Goal: Task Accomplishment & Management: Manage account settings

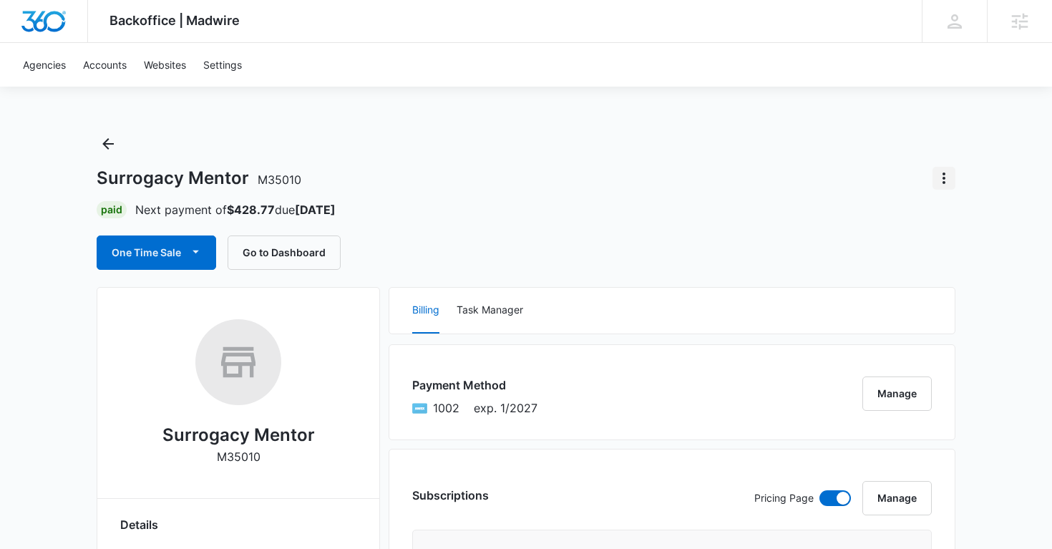
click at [949, 178] on icon "Actions" at bounding box center [943, 178] width 17 height 17
click at [879, 262] on div "Close Account" at bounding box center [885, 261] width 70 height 10
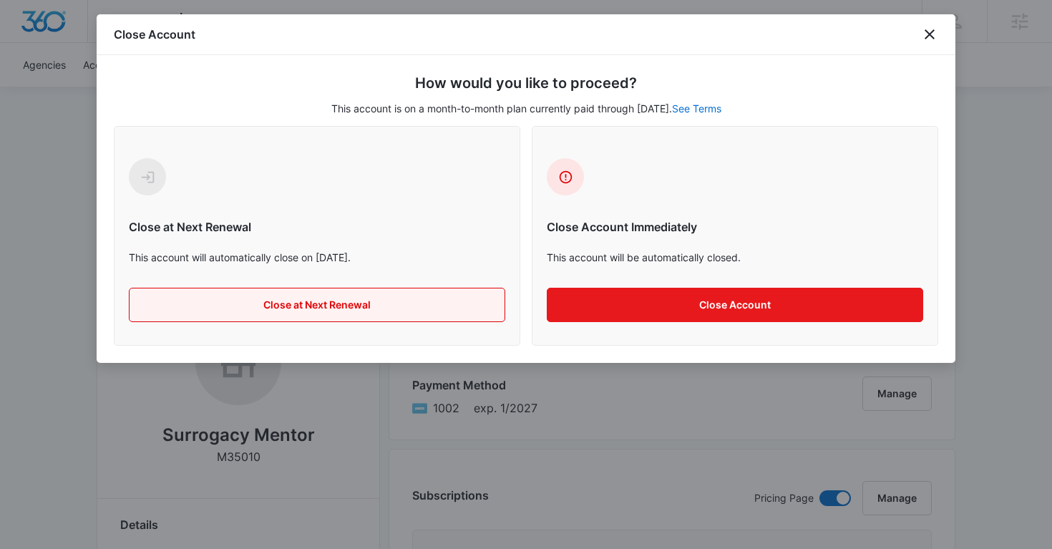
click at [376, 311] on button "Close at Next Renewal" at bounding box center [317, 305] width 376 height 34
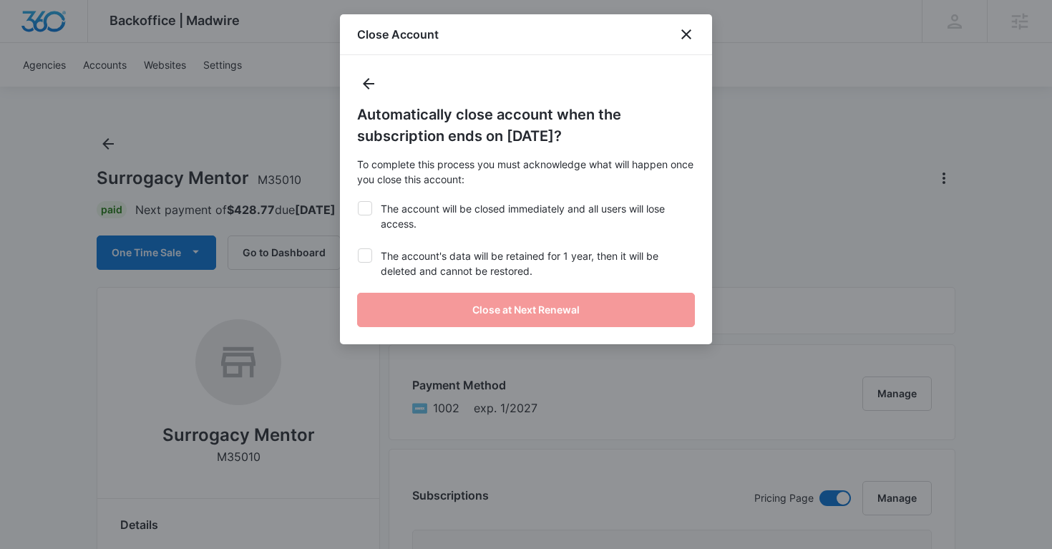
click at [372, 215] on label "The account will be closed immediately and all users will lose access." at bounding box center [526, 216] width 338 height 30
click at [358, 202] on input "The account will be closed immediately and all users will lose access." at bounding box center [357, 201] width 1 height 1
checkbox input "true"
click at [371, 258] on div at bounding box center [365, 255] width 14 height 14
click at [358, 249] on input "The account's data will be retained for 1 year, then it will be deleted and can…" at bounding box center [357, 248] width 1 height 1
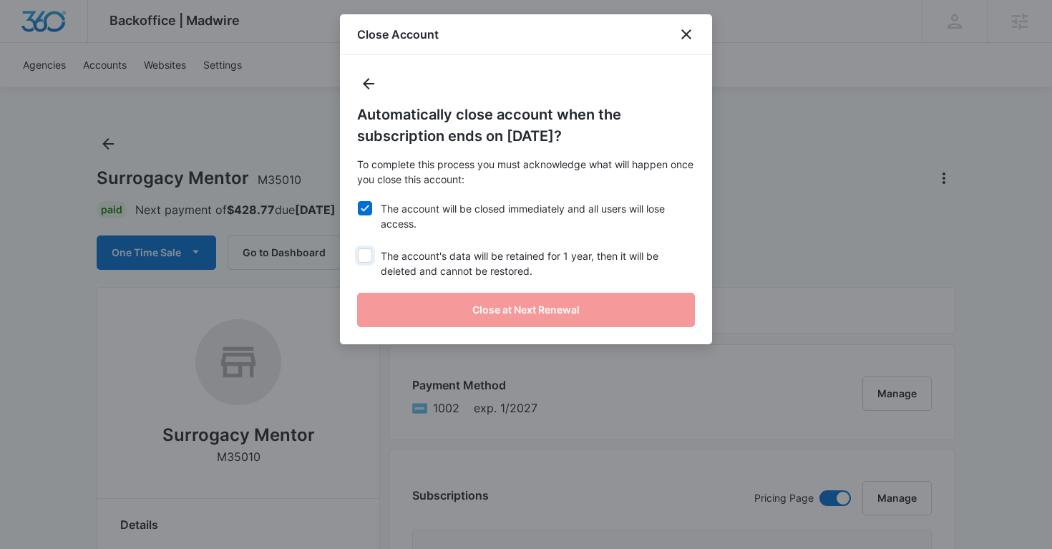
checkbox input "true"
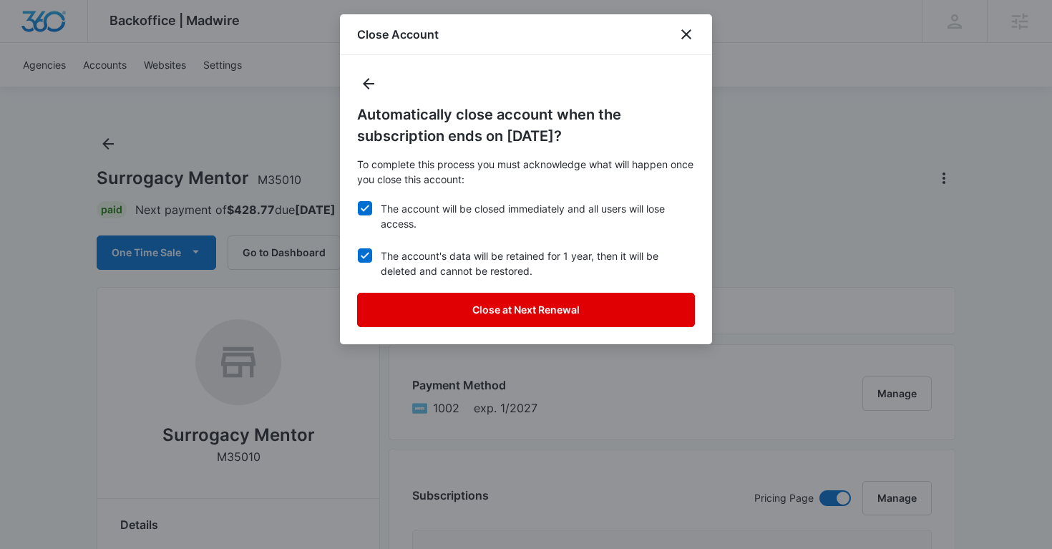
click at [431, 294] on button "Close at Next Renewal" at bounding box center [526, 310] width 338 height 34
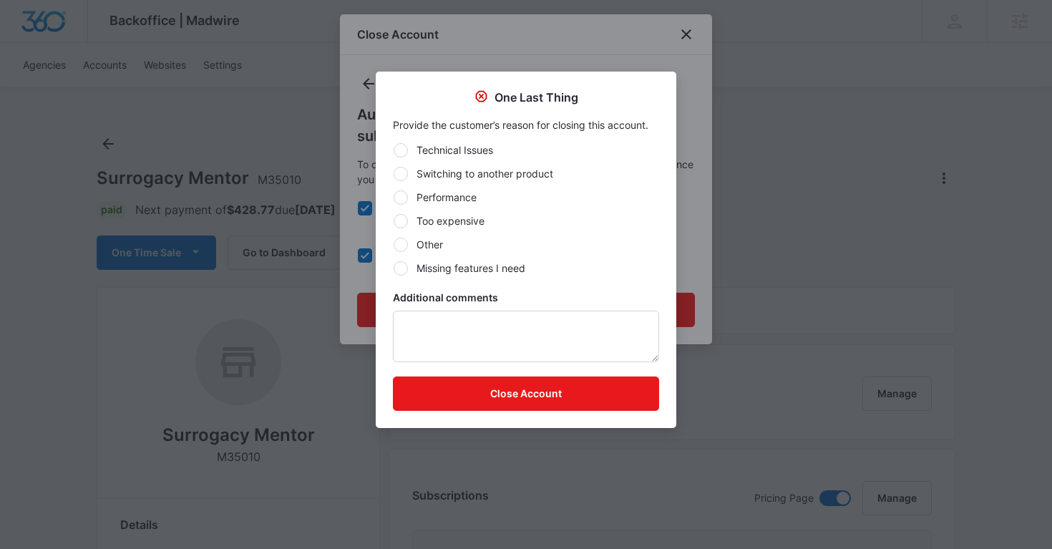
click at [406, 243] on div at bounding box center [401, 245] width 14 height 14
click at [394, 244] on input "Other" at bounding box center [393, 244] width 1 height 1
radio input "true"
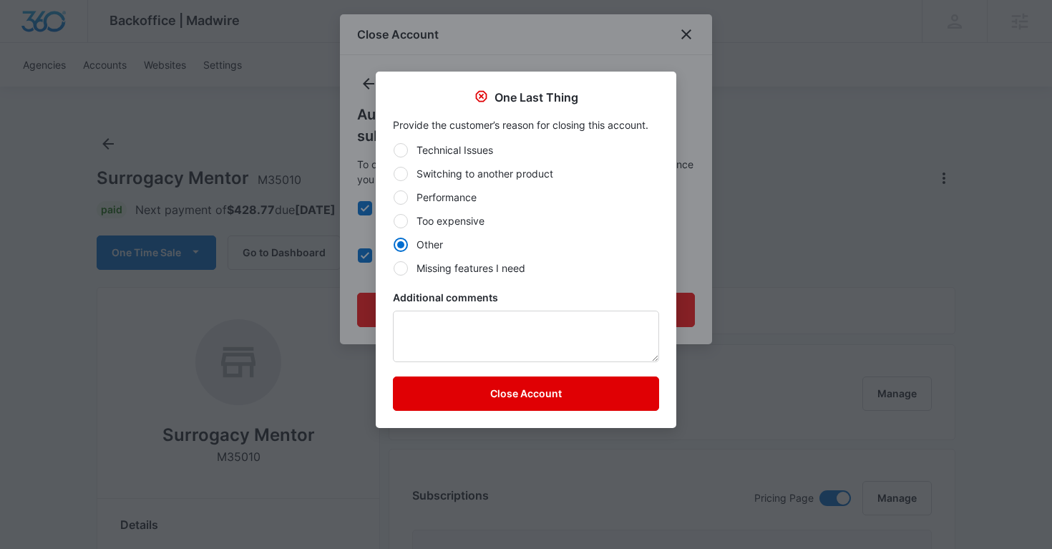
click at [425, 391] on button "Close Account" at bounding box center [526, 393] width 266 height 34
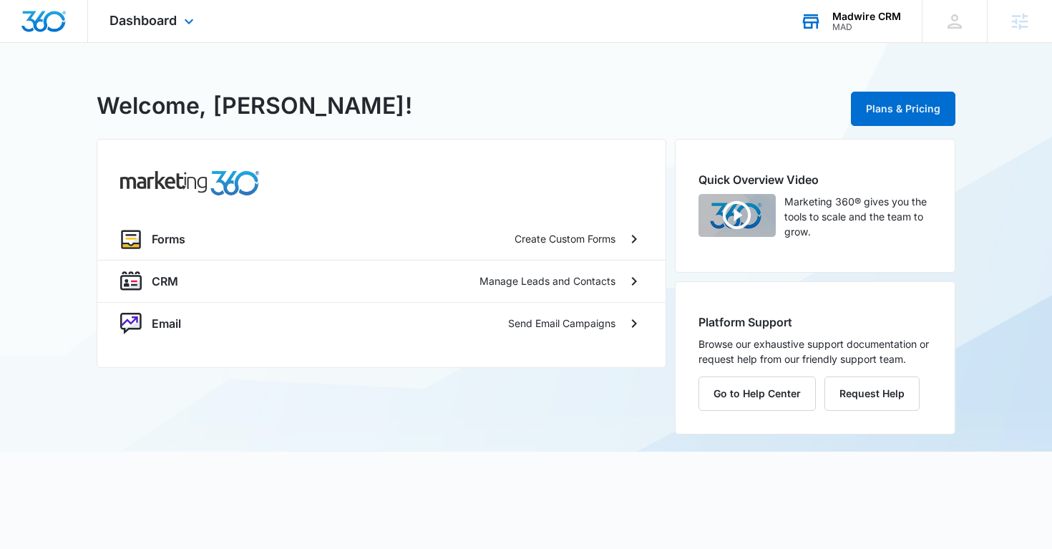
click at [839, 22] on div "MAD" at bounding box center [866, 27] width 69 height 10
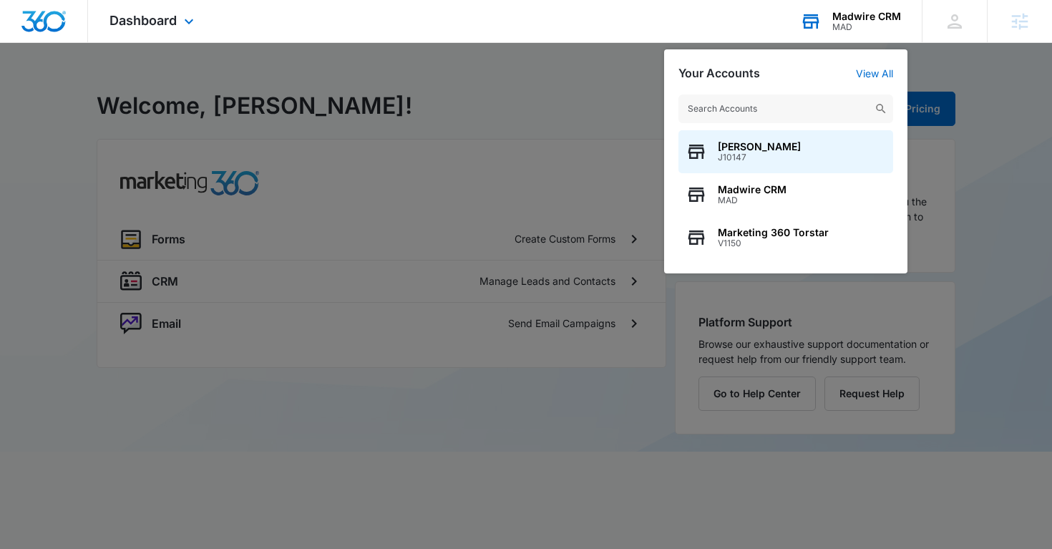
click at [707, 113] on input "text" at bounding box center [785, 108] width 215 height 29
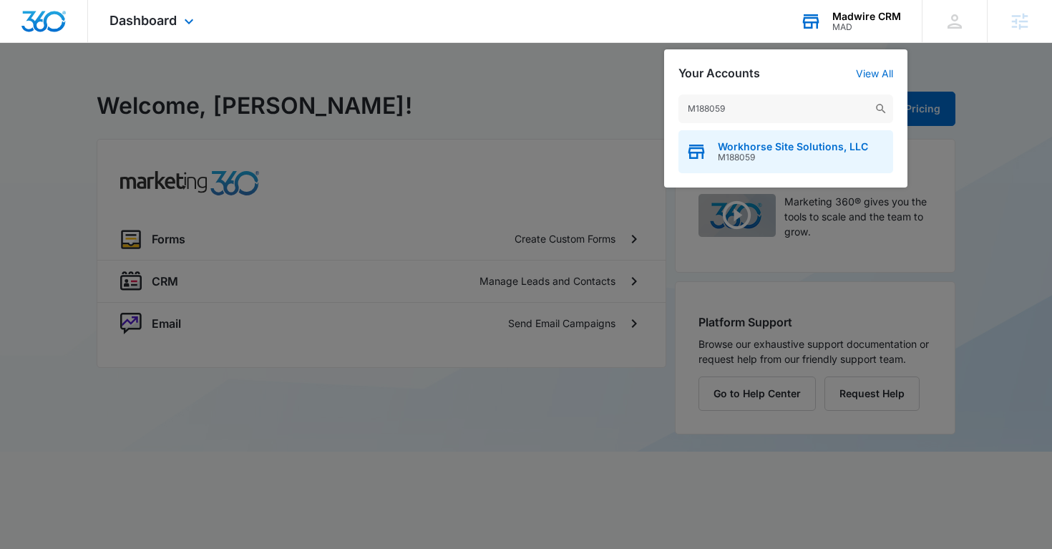
type input "M188059"
click at [740, 147] on span "Workhorse Site Solutions, LLC" at bounding box center [793, 146] width 150 height 11
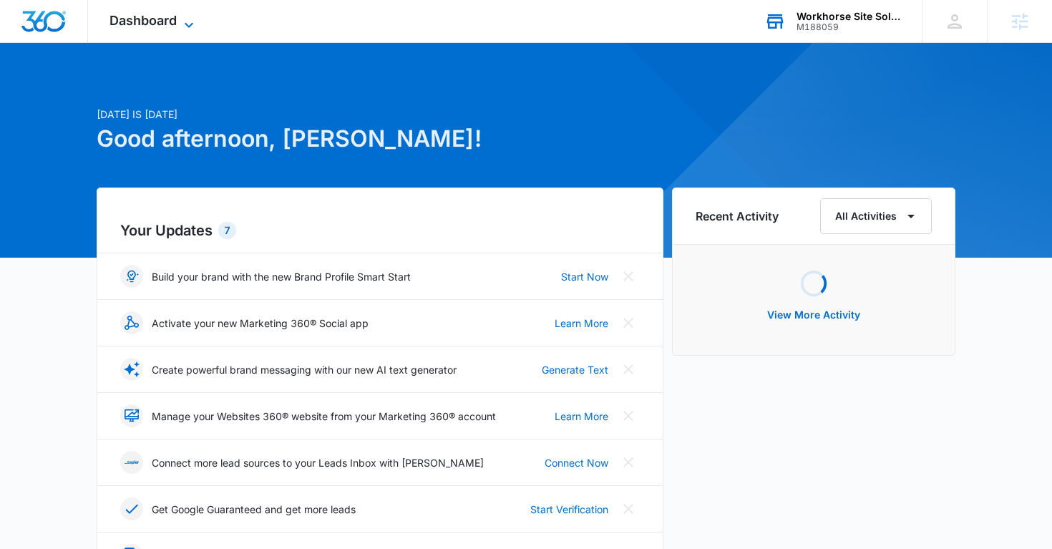
click at [187, 20] on icon at bounding box center [188, 24] width 17 height 17
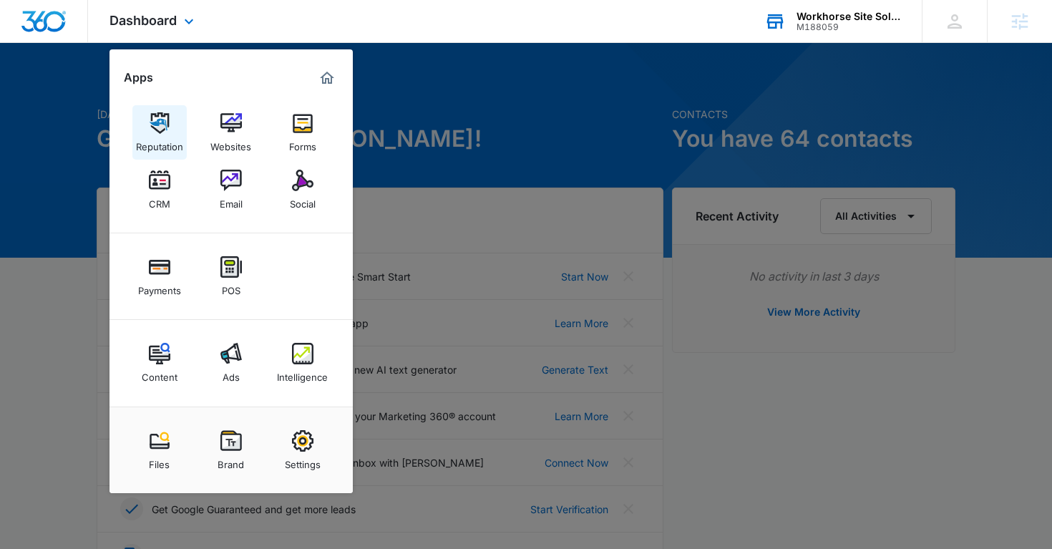
click at [150, 127] on img at bounding box center [159, 122] width 21 height 21
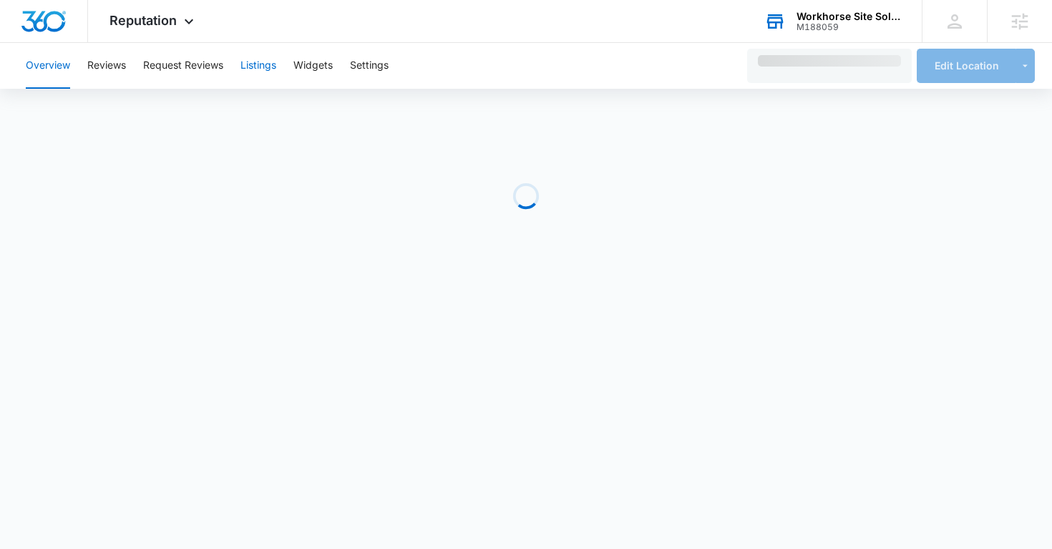
click at [256, 61] on button "Listings" at bounding box center [258, 66] width 36 height 46
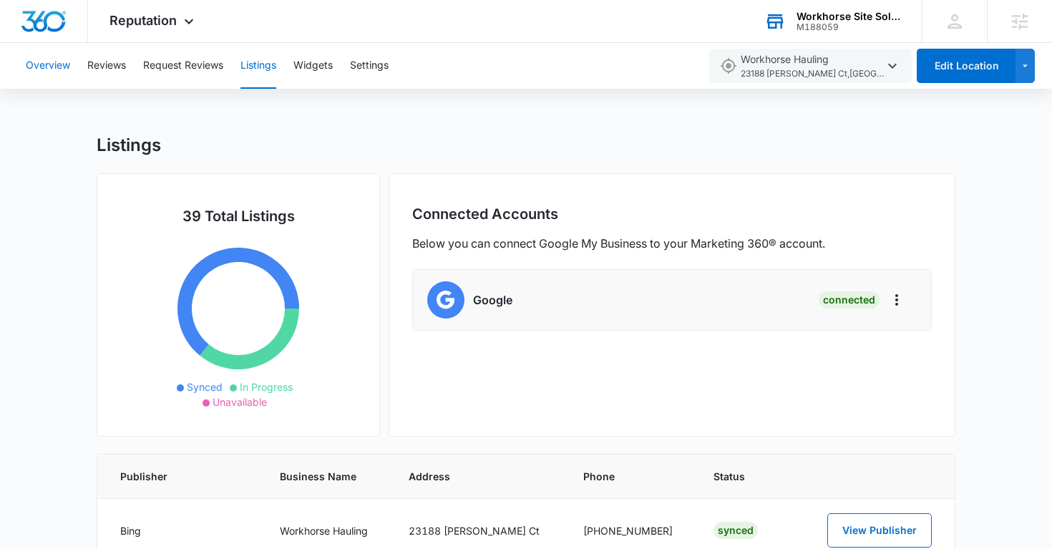
click at [65, 70] on button "Overview" at bounding box center [48, 66] width 44 height 46
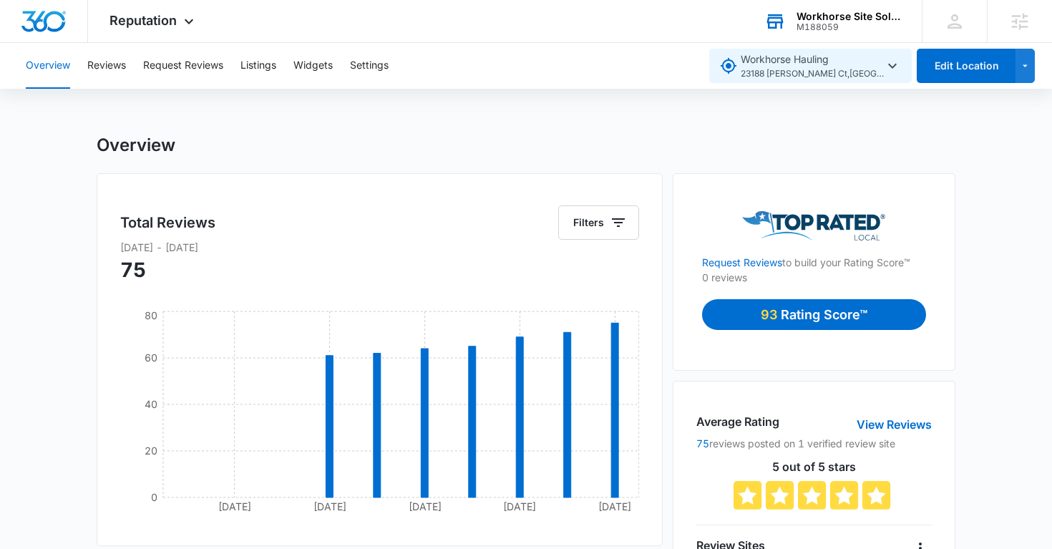
click at [893, 69] on icon "button" at bounding box center [892, 65] width 17 height 17
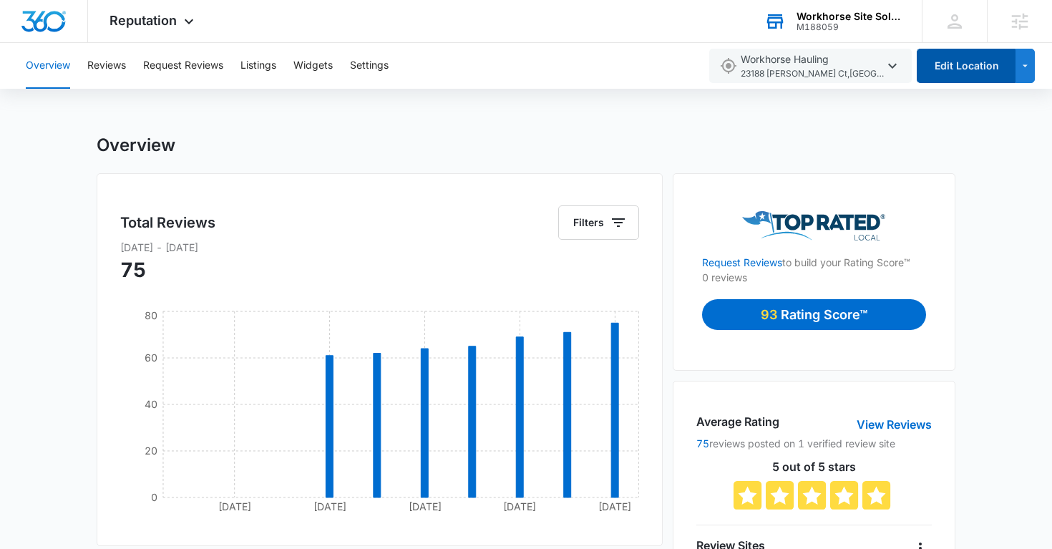
click at [973, 72] on button "Edit Location" at bounding box center [966, 66] width 99 height 34
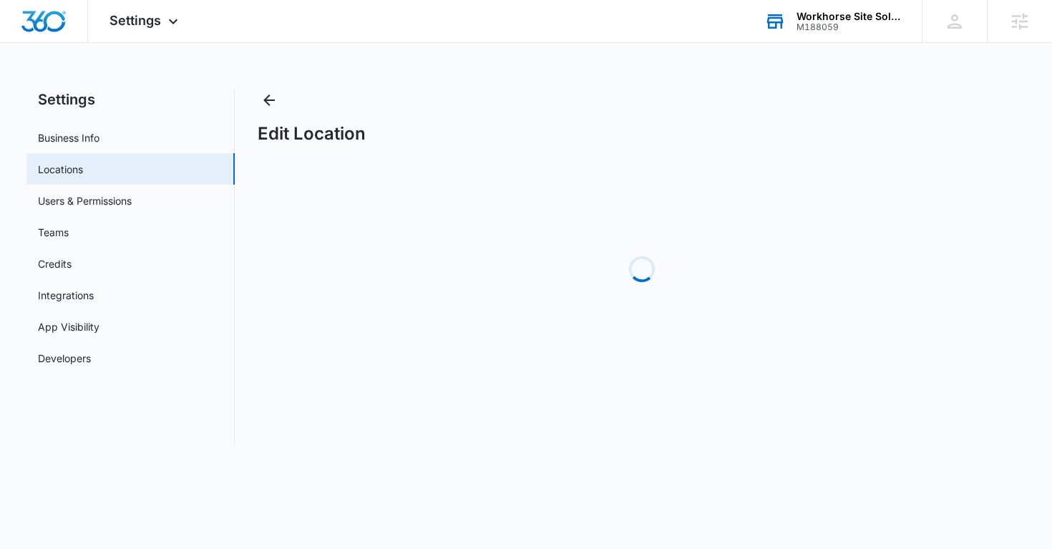
select select "Oregon"
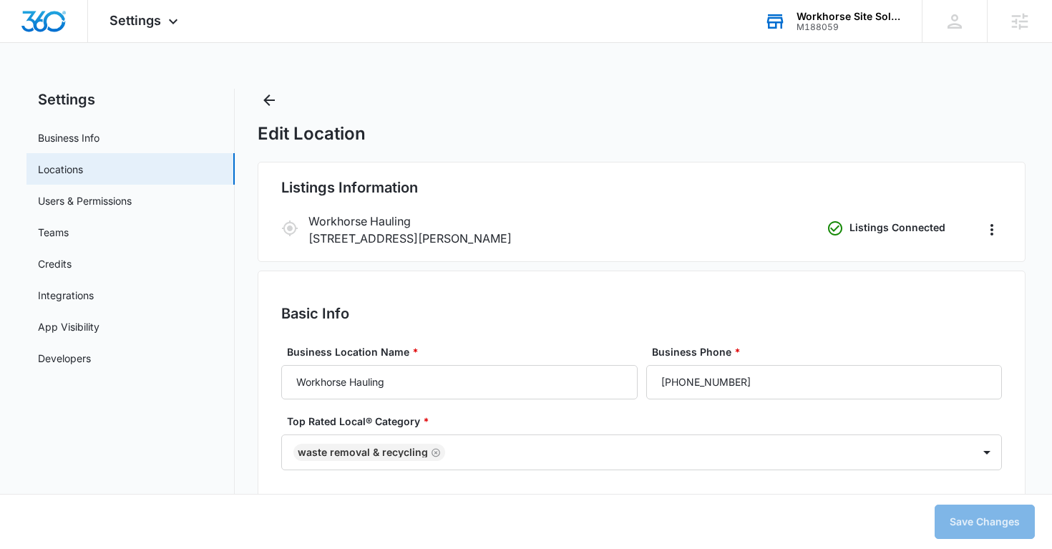
click at [819, 20] on div "Workhorse Site Solutions, LLC" at bounding box center [848, 16] width 104 height 11
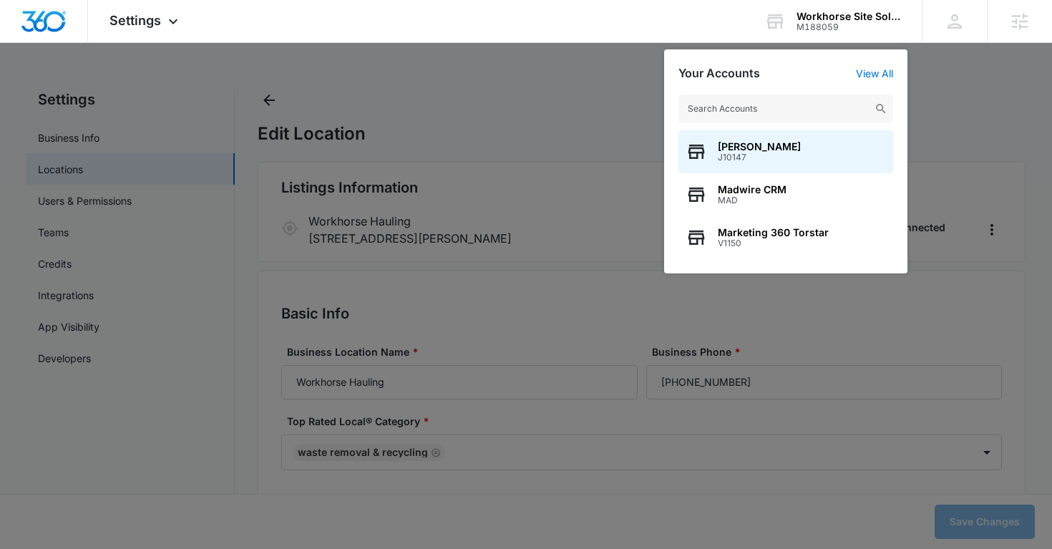
click at [738, 100] on input "text" at bounding box center [785, 108] width 215 height 29
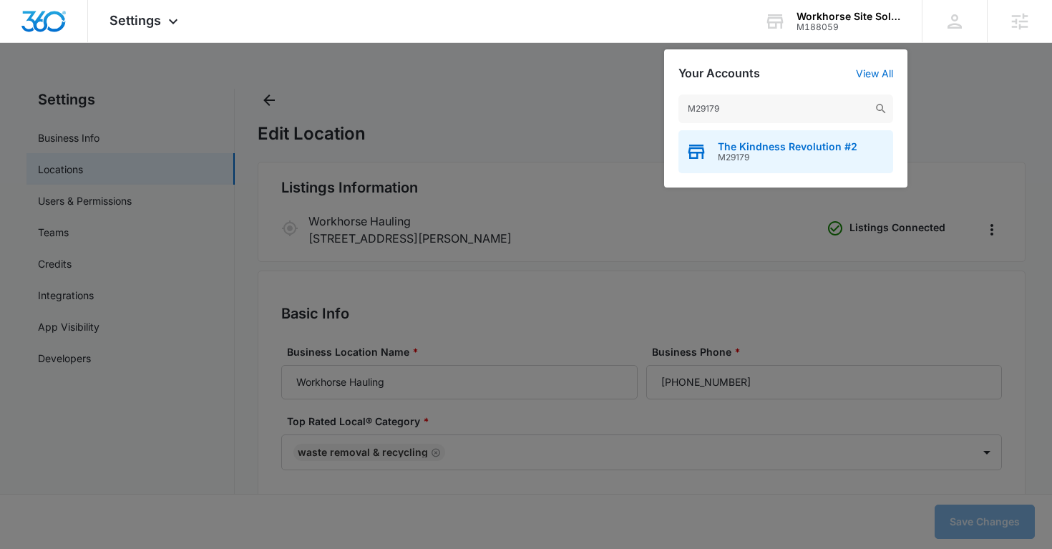
type input "M29179"
click at [746, 145] on span "The Kindness Revolution #2" at bounding box center [788, 146] width 140 height 11
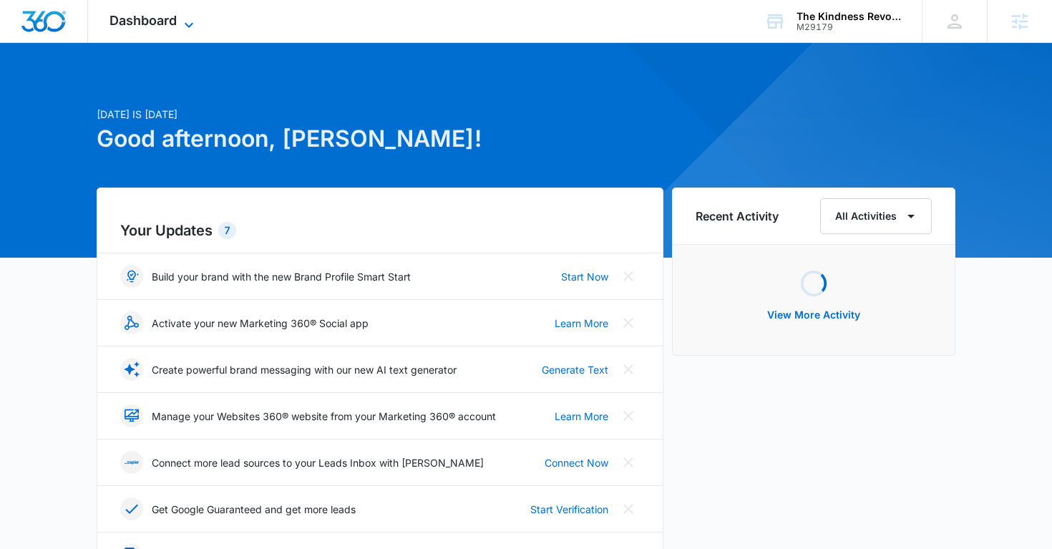
click at [180, 25] on icon at bounding box center [188, 24] width 17 height 17
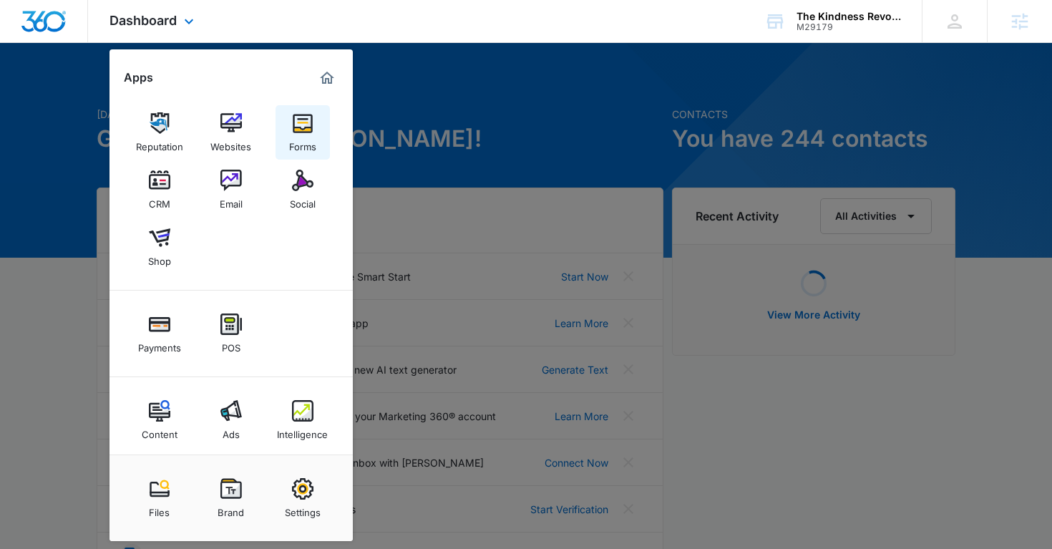
click at [296, 129] on img at bounding box center [302, 122] width 21 height 21
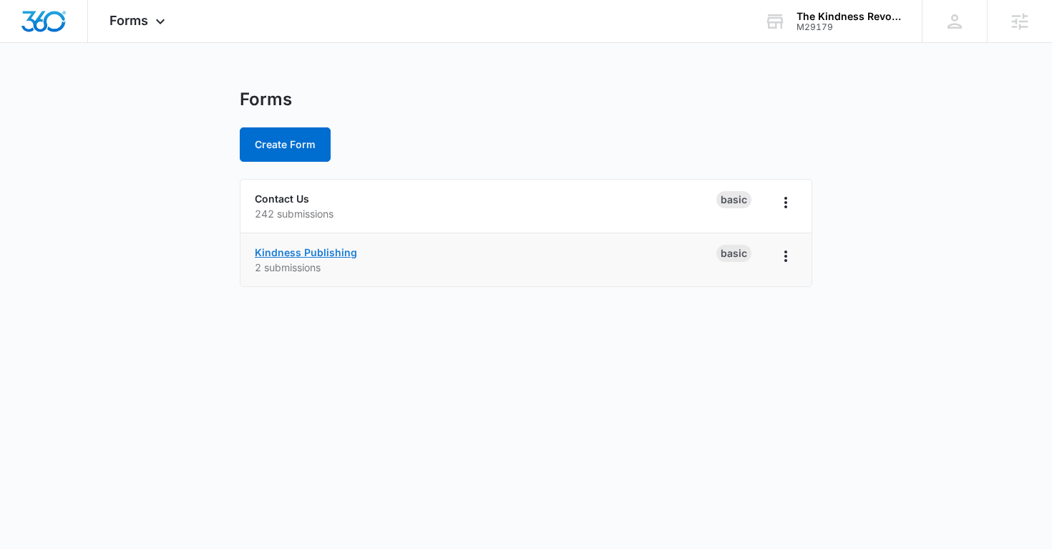
click at [306, 253] on link "Kindness Publishing" at bounding box center [306, 252] width 102 height 12
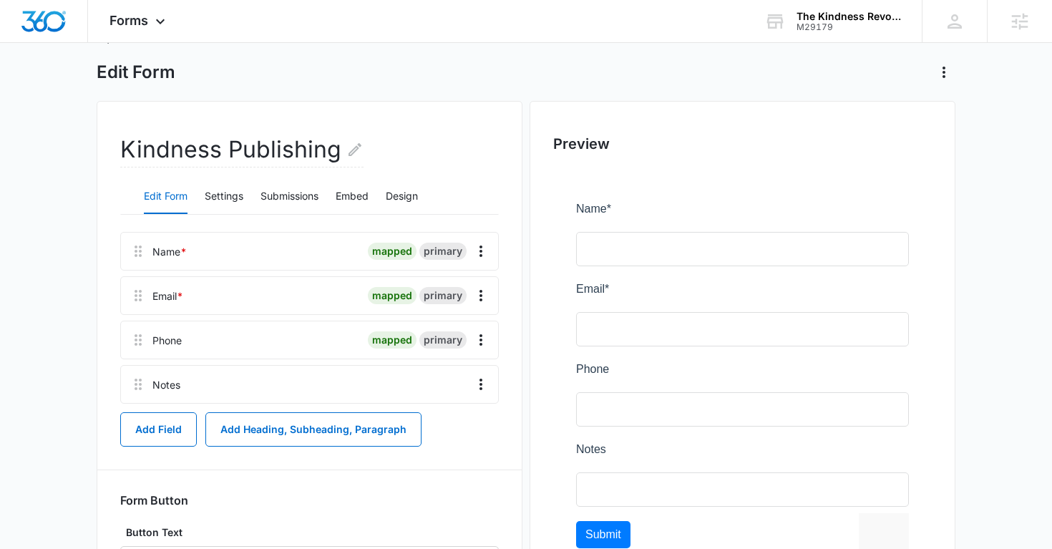
scroll to position [49, 0]
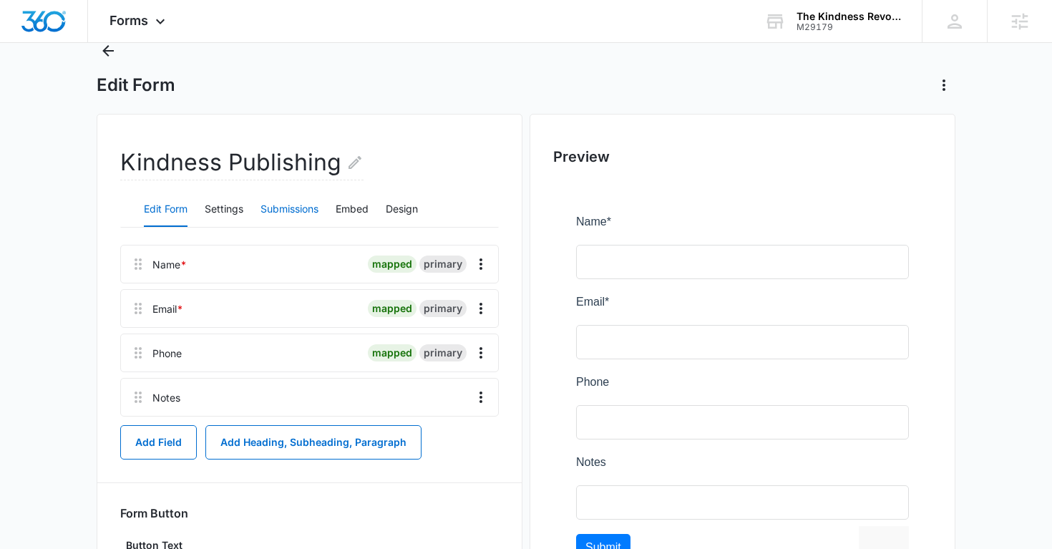
click at [282, 205] on button "Submissions" at bounding box center [289, 209] width 58 height 34
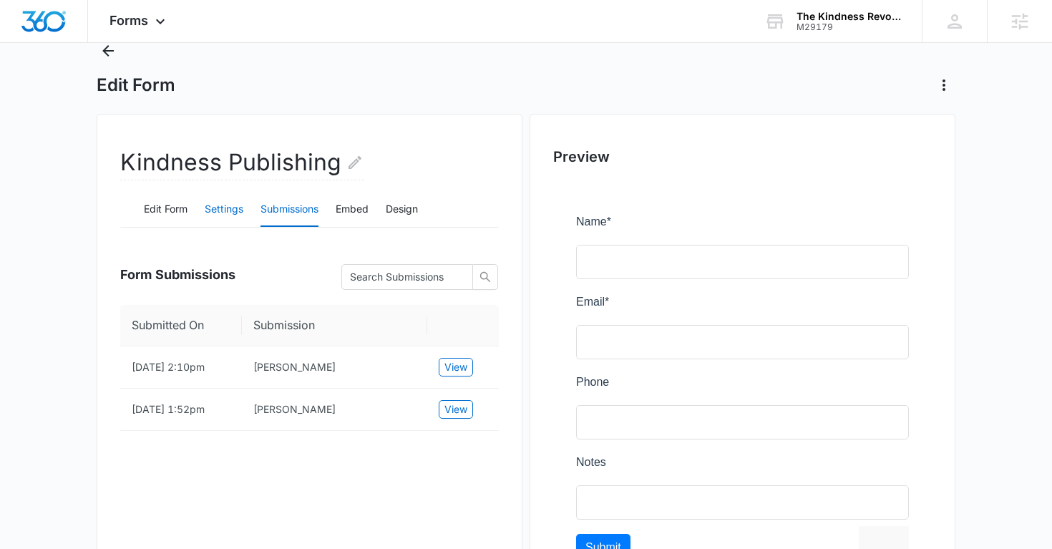
click at [231, 212] on button "Settings" at bounding box center [224, 209] width 39 height 34
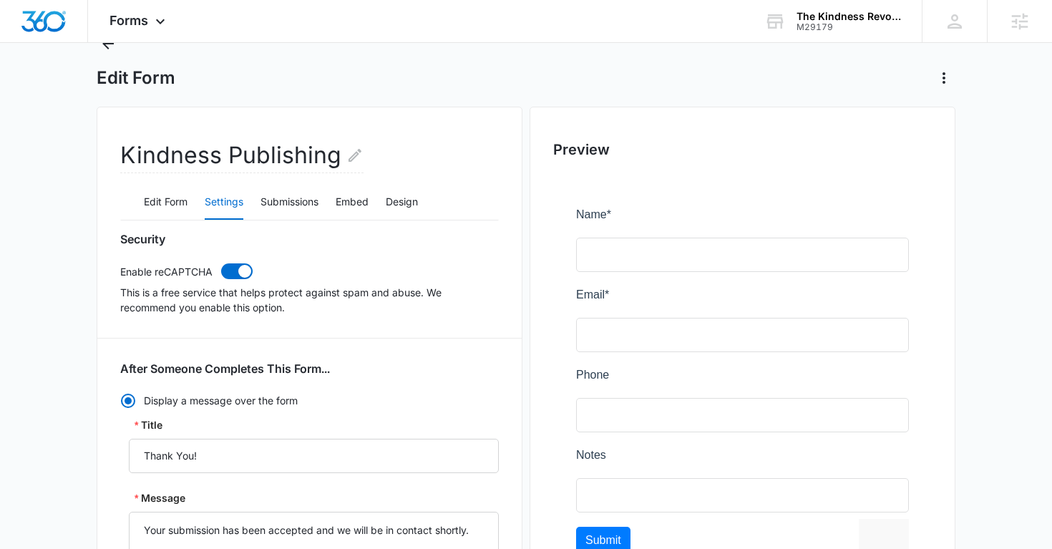
scroll to position [0, 0]
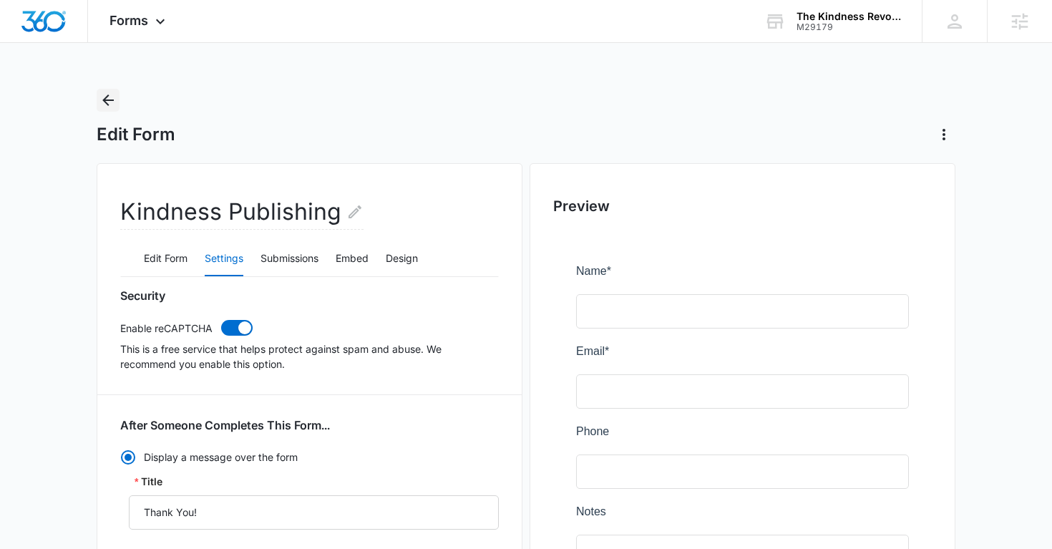
click at [114, 107] on icon "Back" at bounding box center [107, 100] width 17 height 17
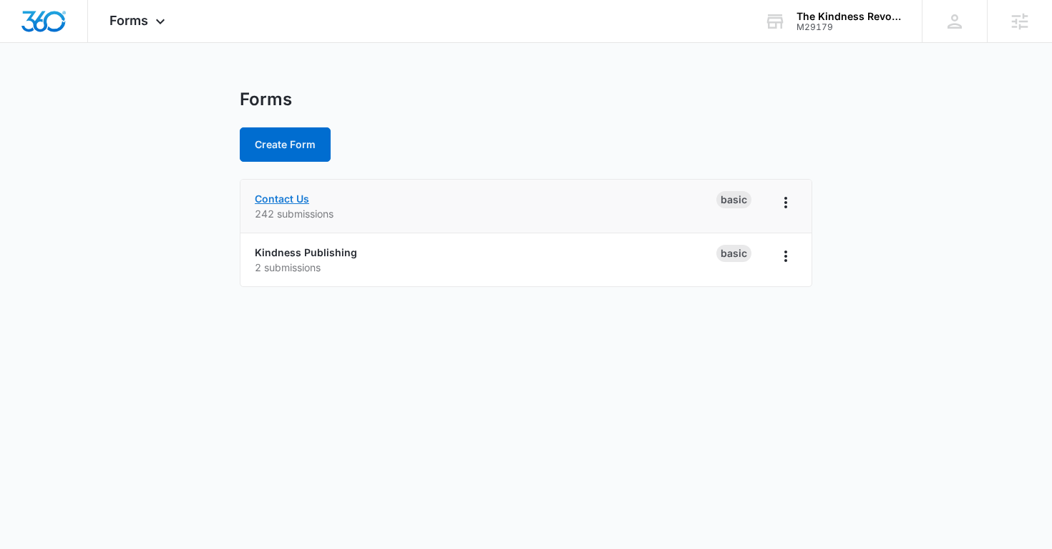
click at [286, 197] on link "Contact Us" at bounding box center [282, 198] width 54 height 12
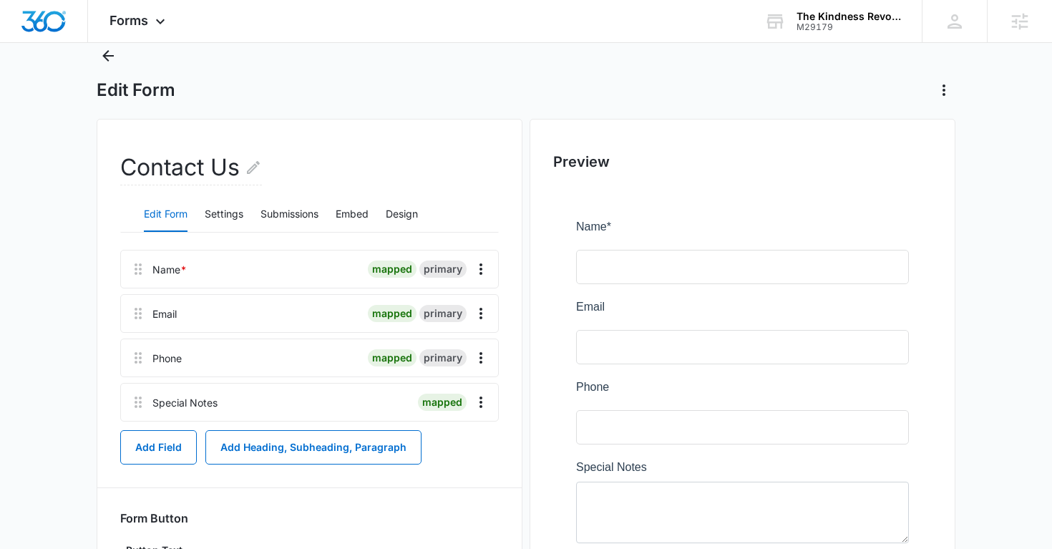
scroll to position [56, 0]
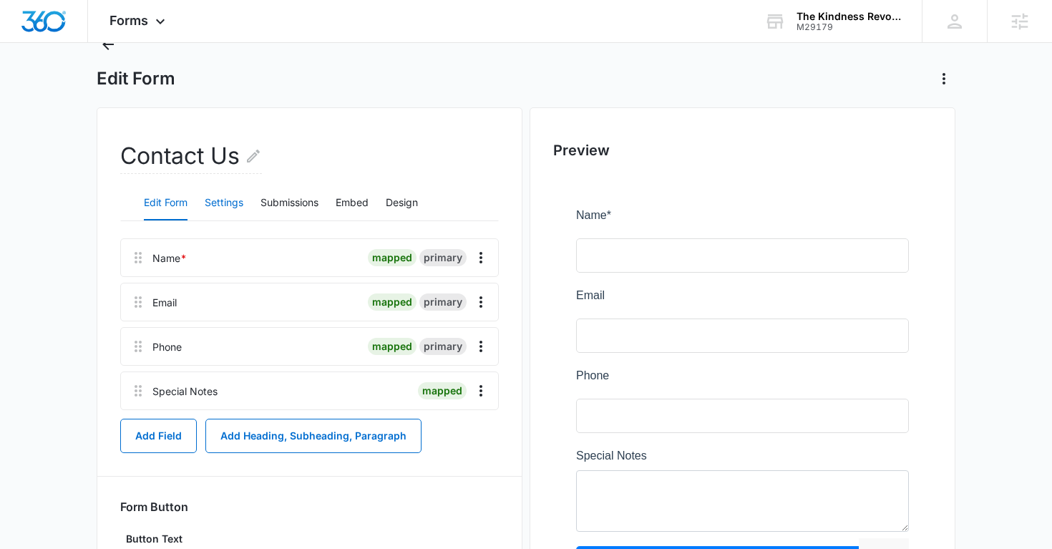
click at [231, 195] on button "Settings" at bounding box center [224, 203] width 39 height 34
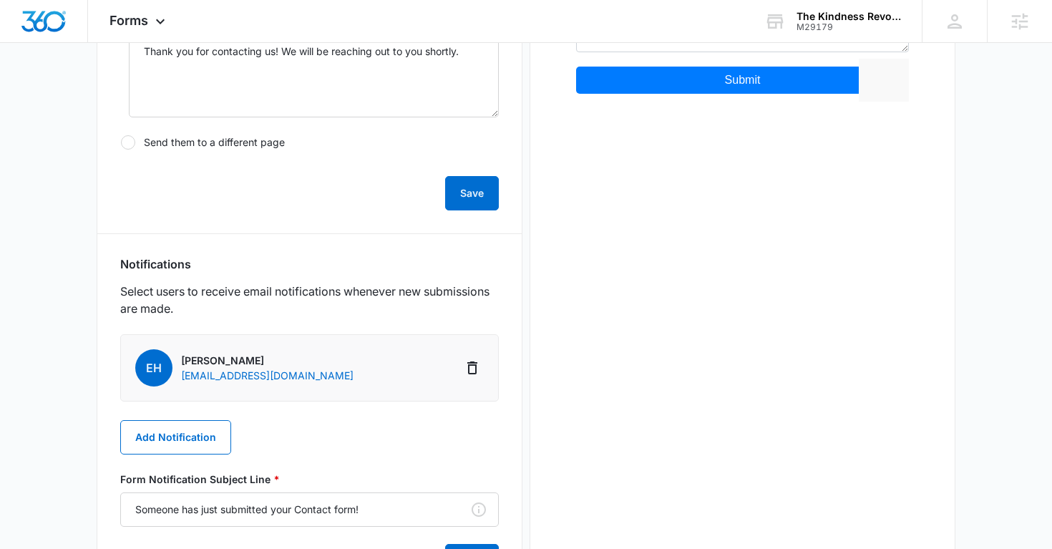
scroll to position [0, 0]
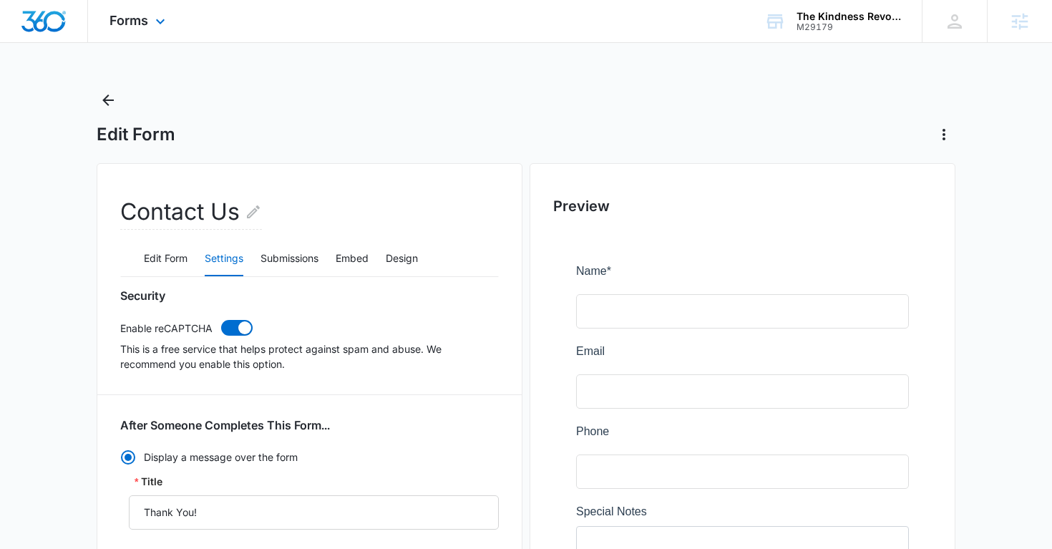
click at [143, 34] on div "Forms Apps Reputation Websites Forms CRM Email Social Shop Payments POS Content…" at bounding box center [139, 21] width 102 height 42
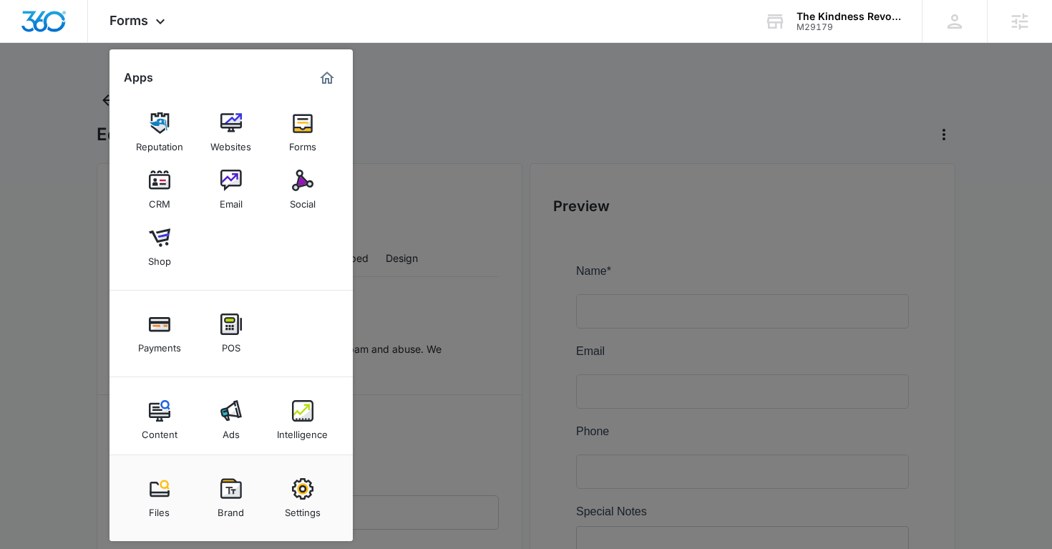
click at [432, 152] on div at bounding box center [526, 274] width 1052 height 549
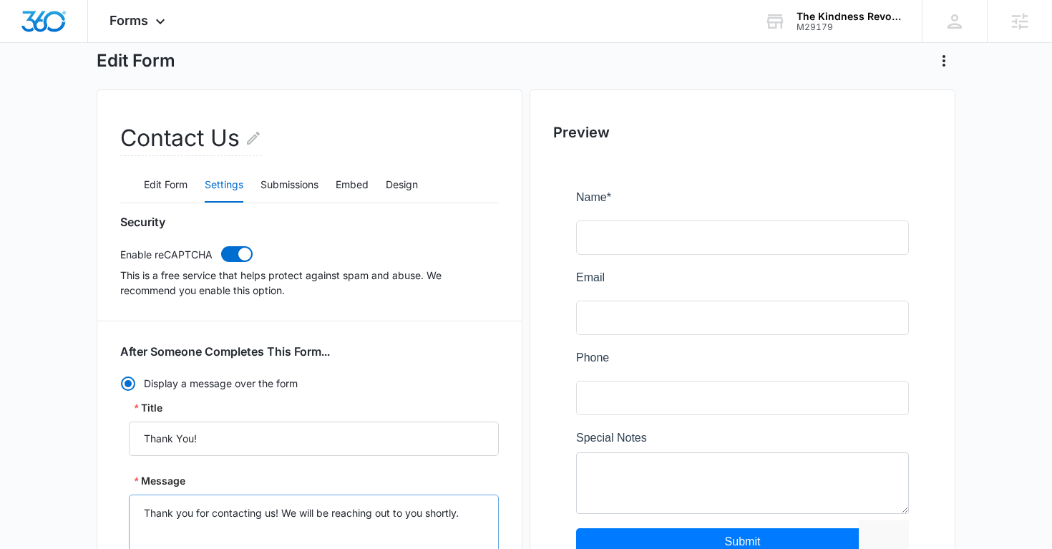
scroll to position [72, 0]
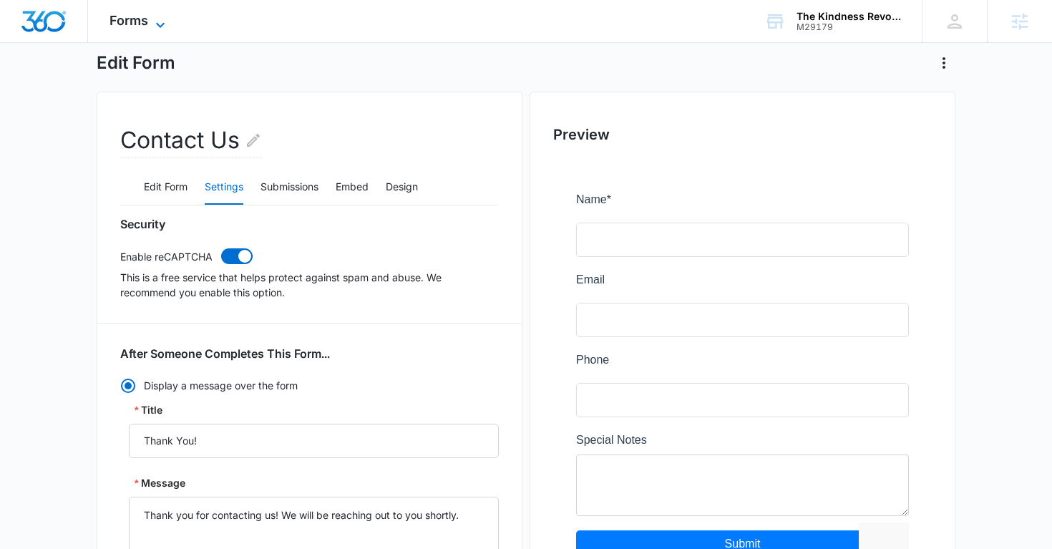
click at [153, 24] on icon at bounding box center [160, 24] width 17 height 17
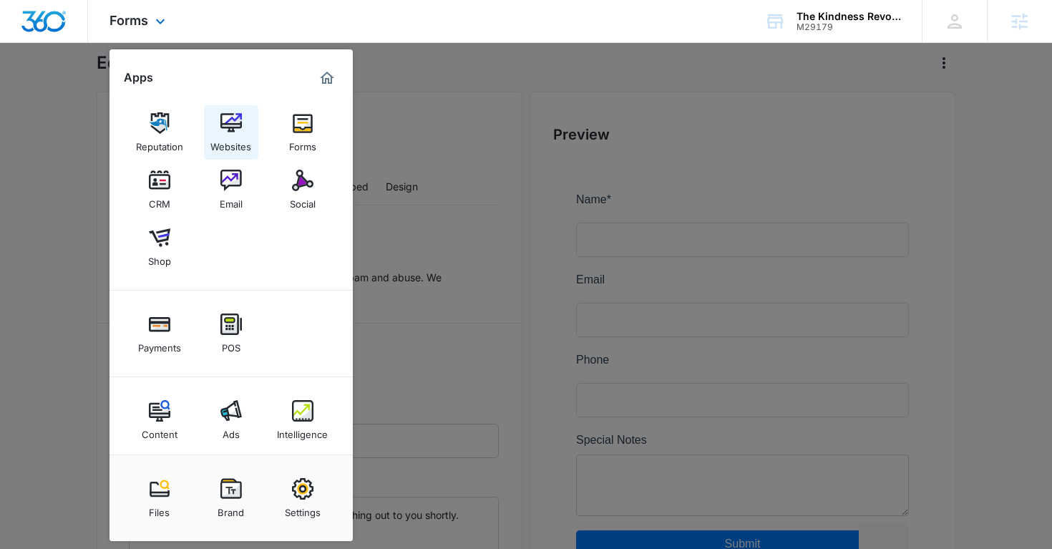
click at [228, 128] on img at bounding box center [230, 122] width 21 height 21
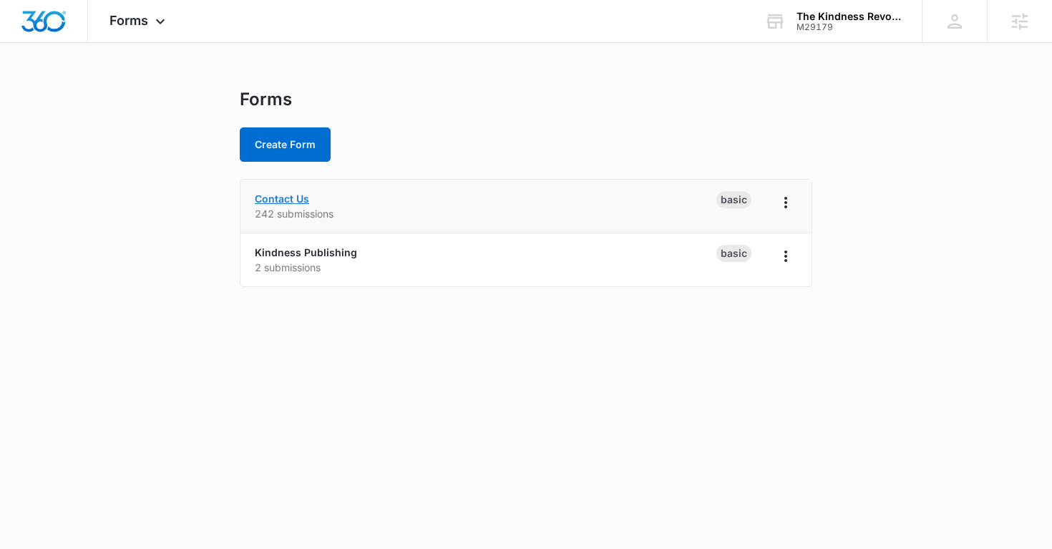
click at [284, 200] on link "Contact Us" at bounding box center [282, 198] width 54 height 12
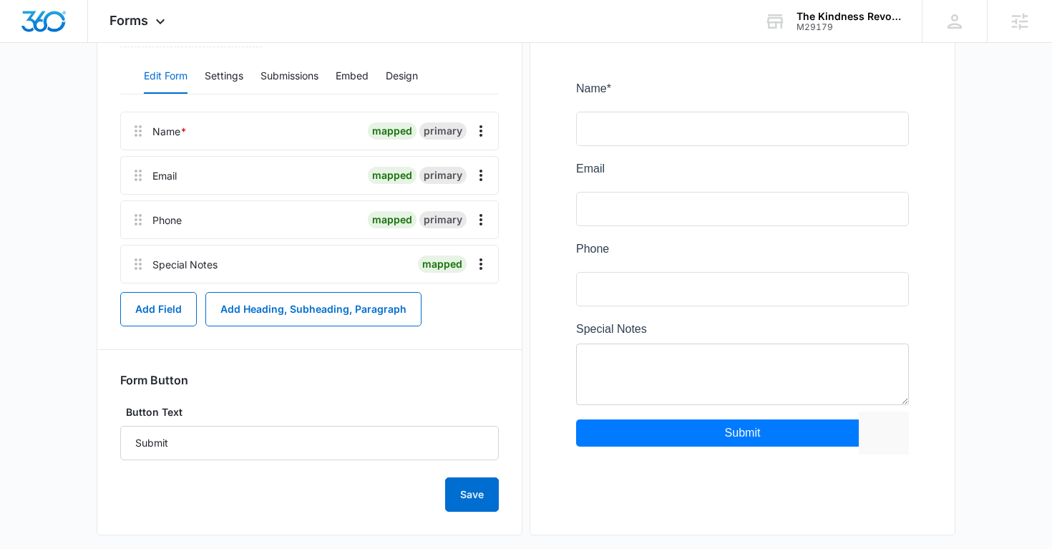
scroll to position [197, 0]
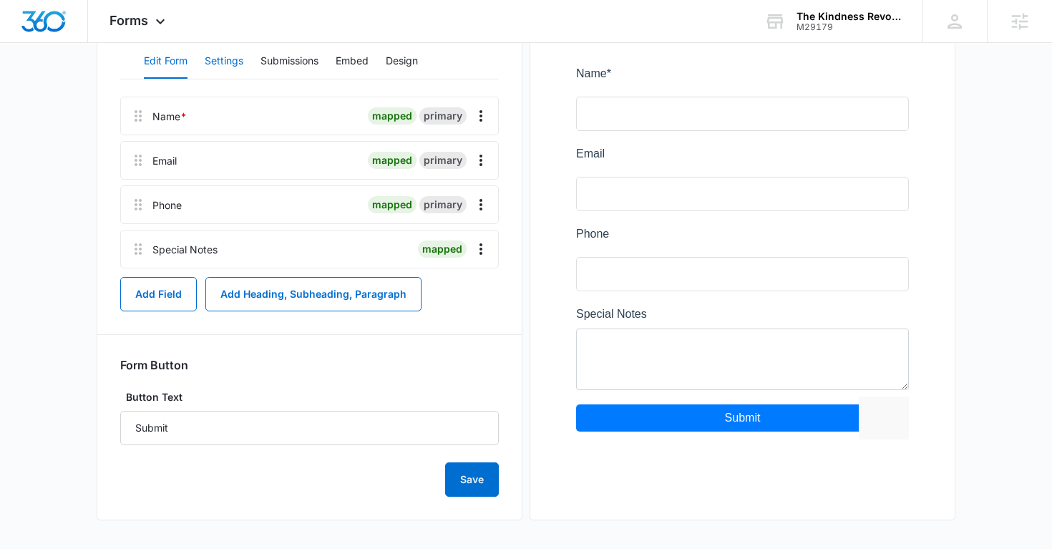
click at [220, 62] on button "Settings" at bounding box center [224, 61] width 39 height 34
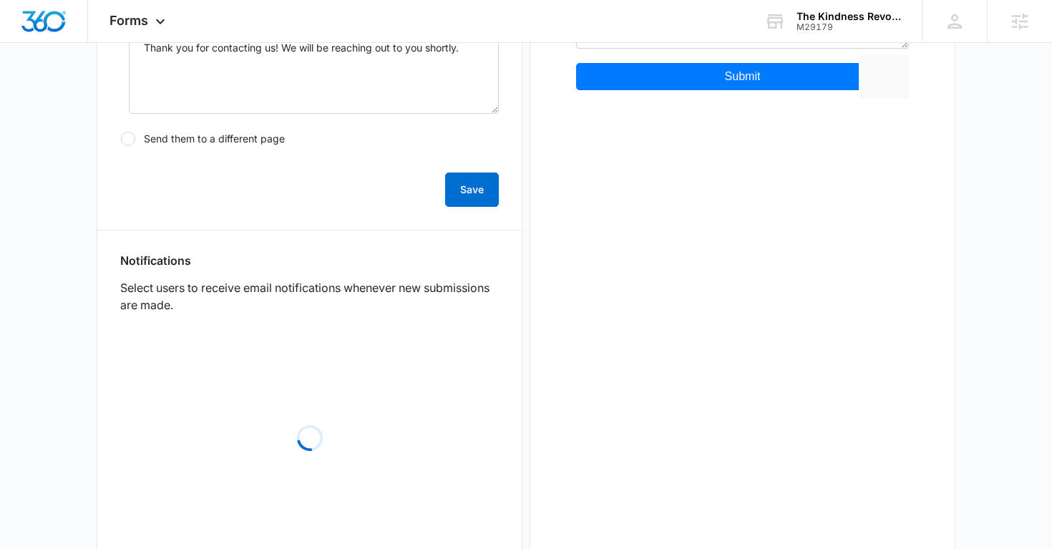
scroll to position [617, 0]
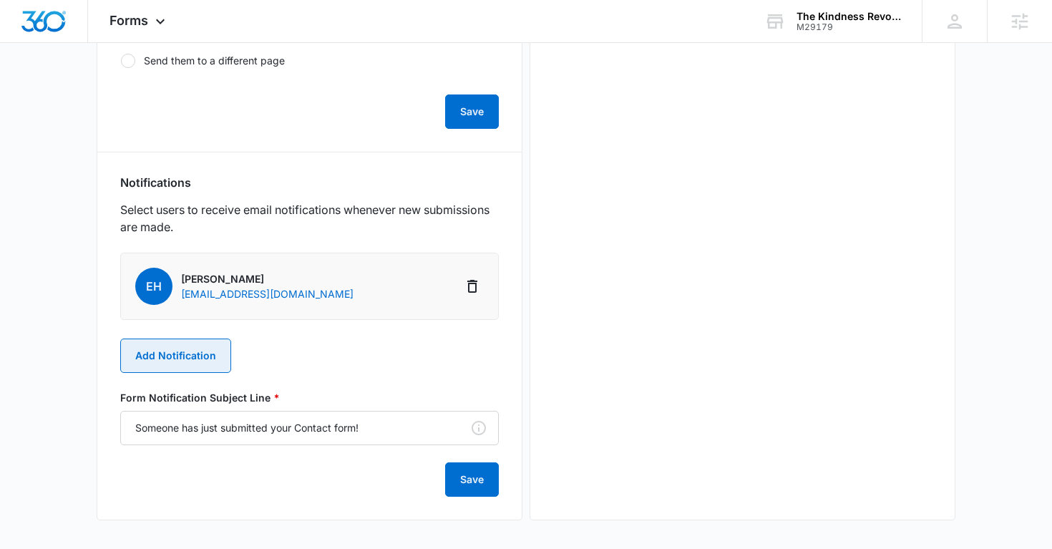
click at [206, 361] on button "Add Notification" at bounding box center [175, 355] width 111 height 34
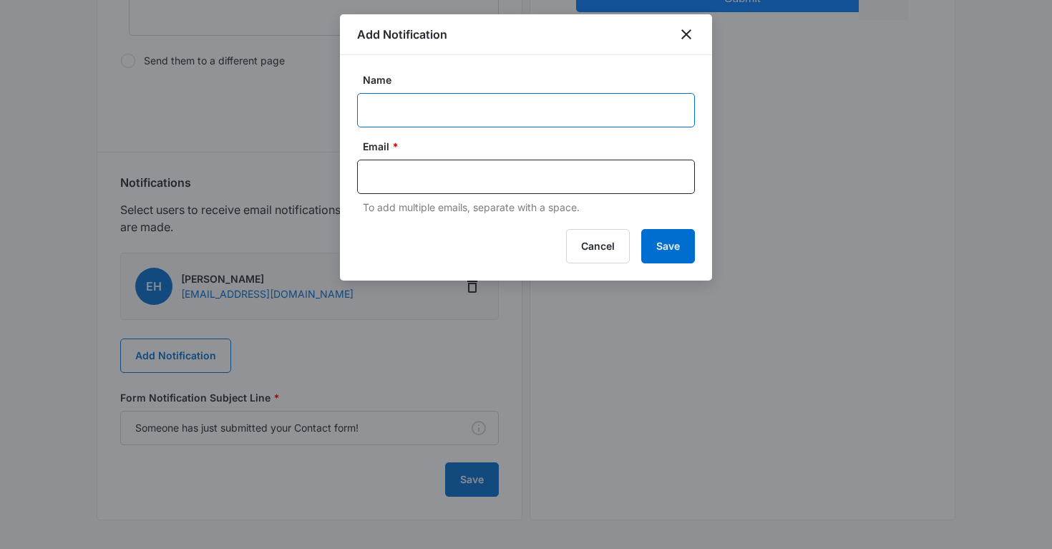
click at [400, 119] on input "Name" at bounding box center [526, 110] width 338 height 34
type input "Test"
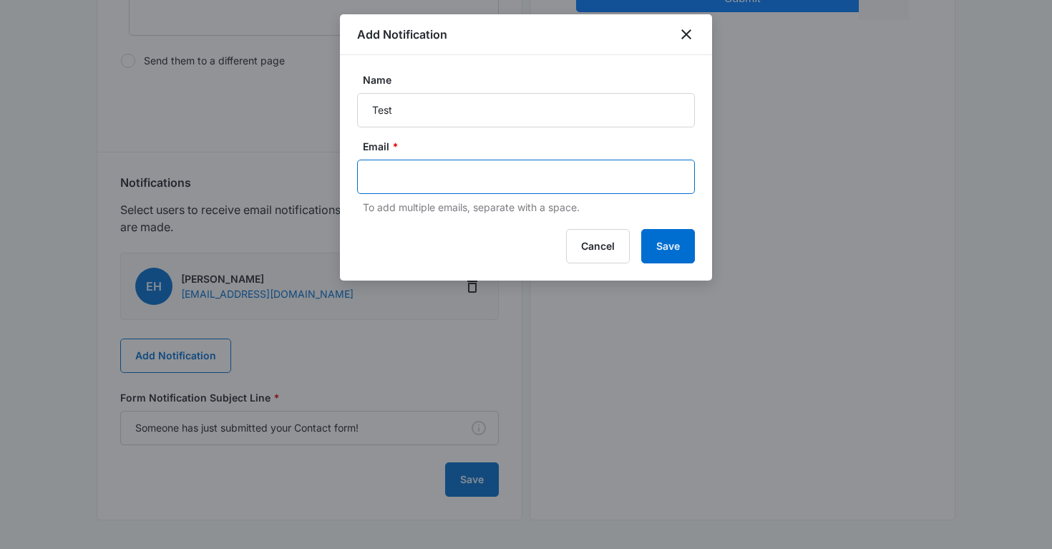
click at [390, 170] on input "text" at bounding box center [527, 176] width 311 height 21
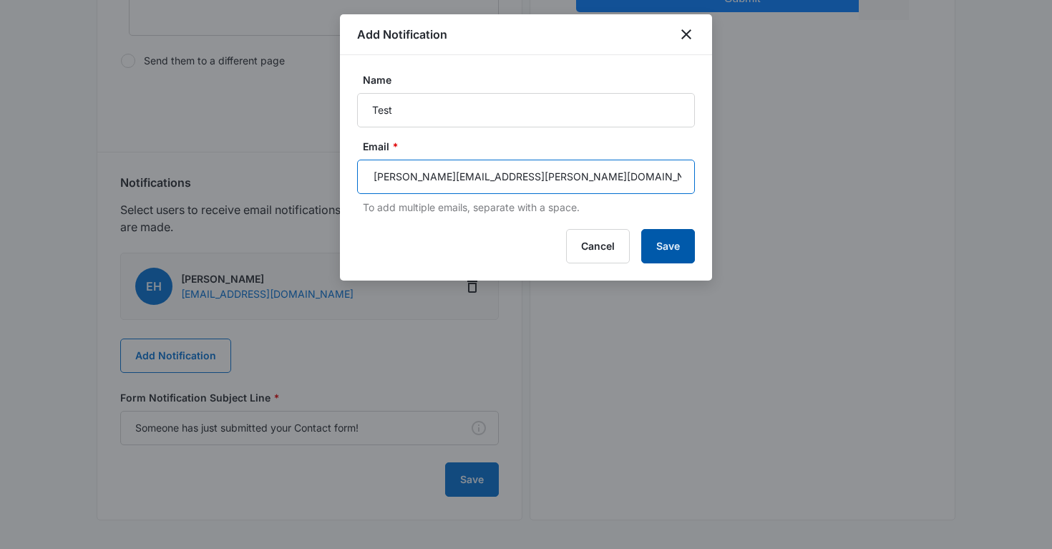
type input "alan.huiras@madwire.com"
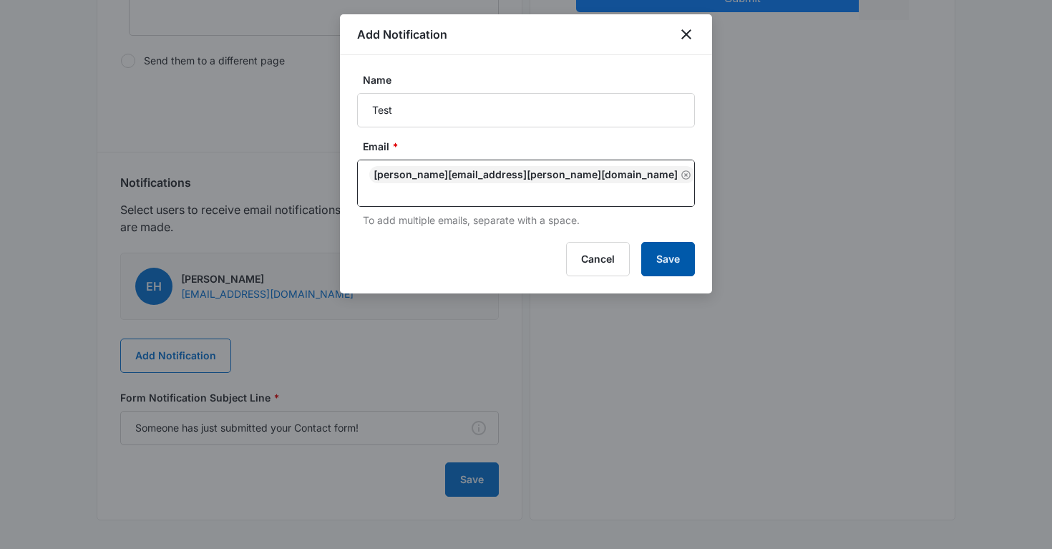
click at [670, 248] on button "Save" at bounding box center [668, 259] width 54 height 34
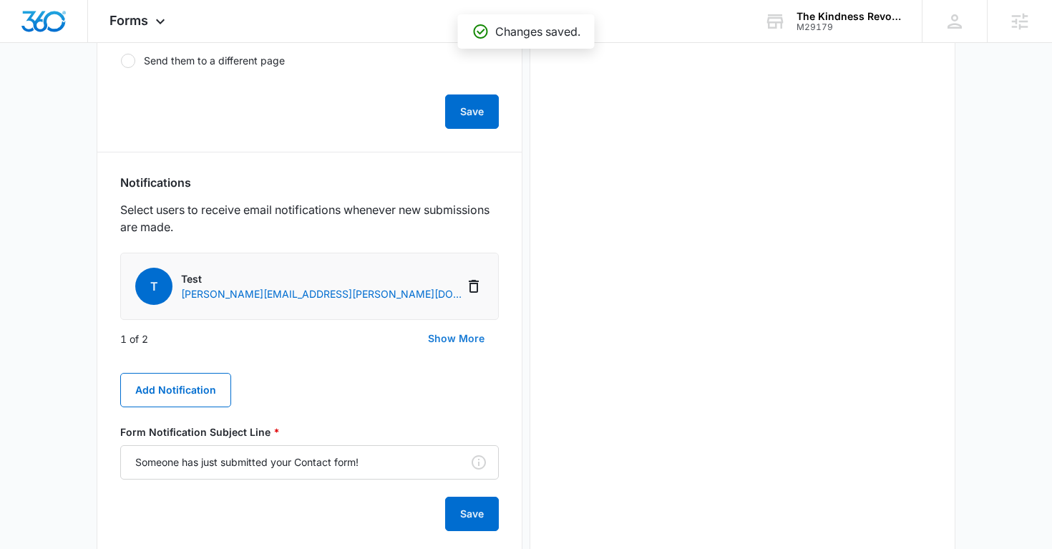
click at [451, 337] on button "Show More" at bounding box center [456, 338] width 85 height 34
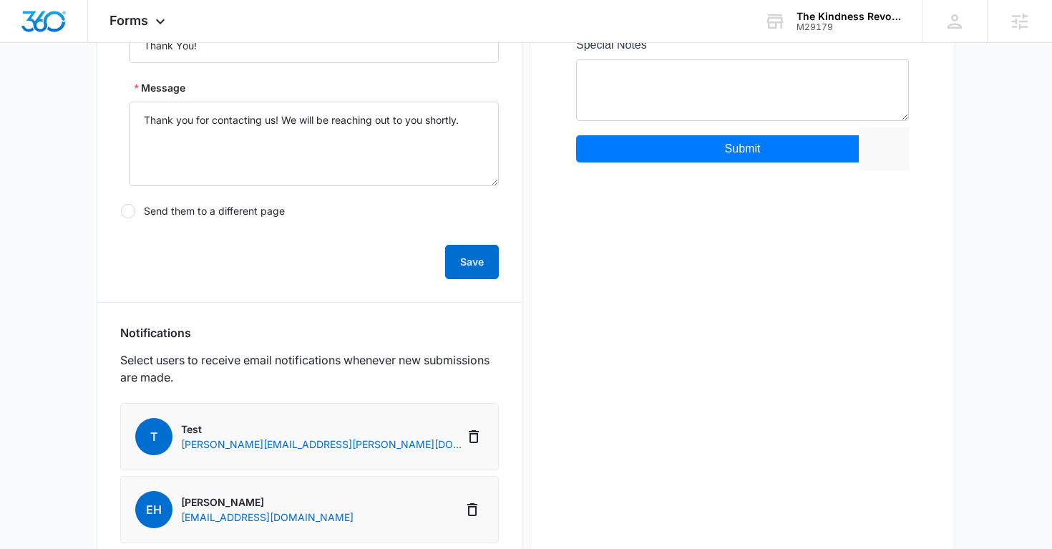
scroll to position [486, 0]
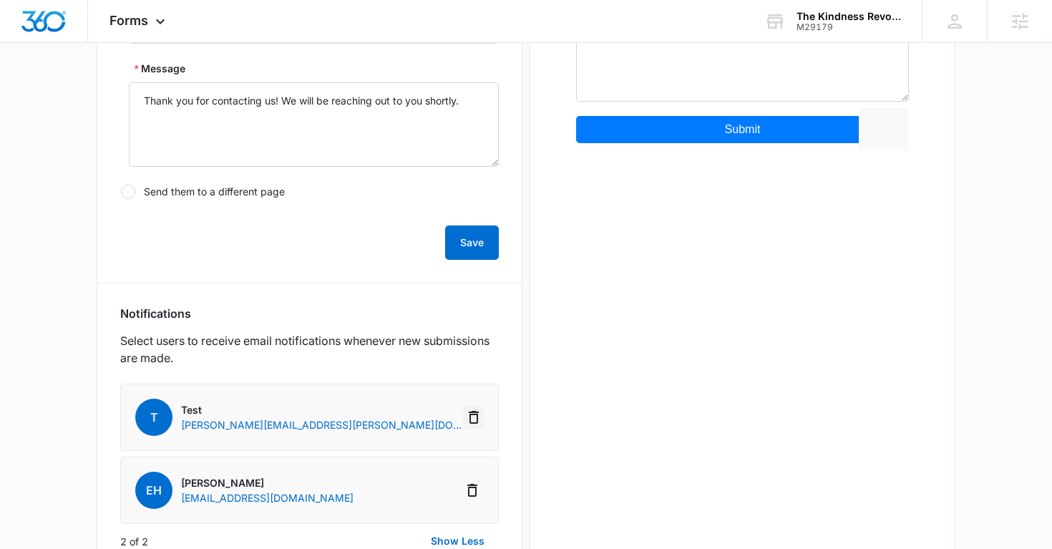
click at [473, 414] on icon "Delete Notification" at bounding box center [474, 417] width 10 height 13
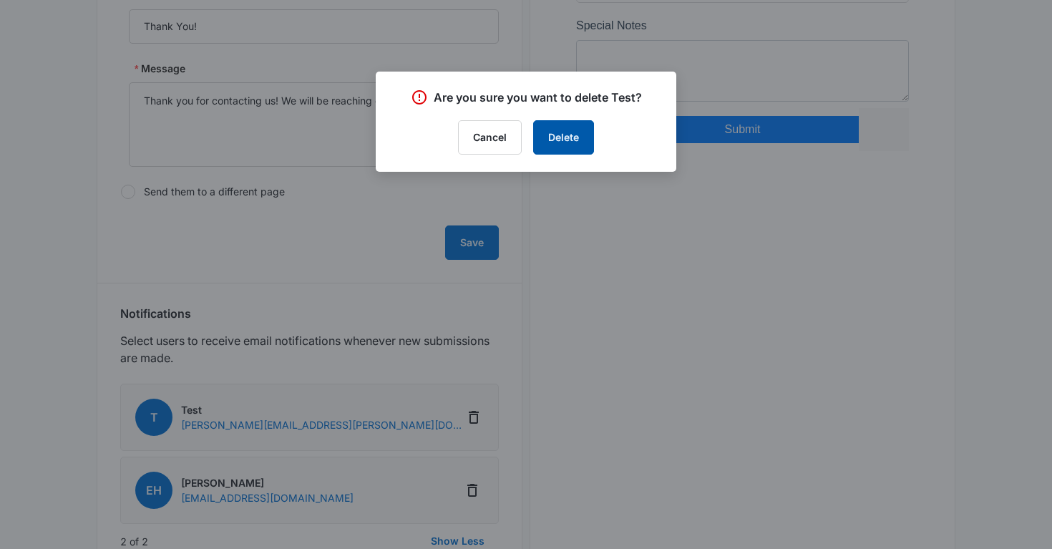
click at [565, 140] on button "Delete" at bounding box center [563, 137] width 61 height 34
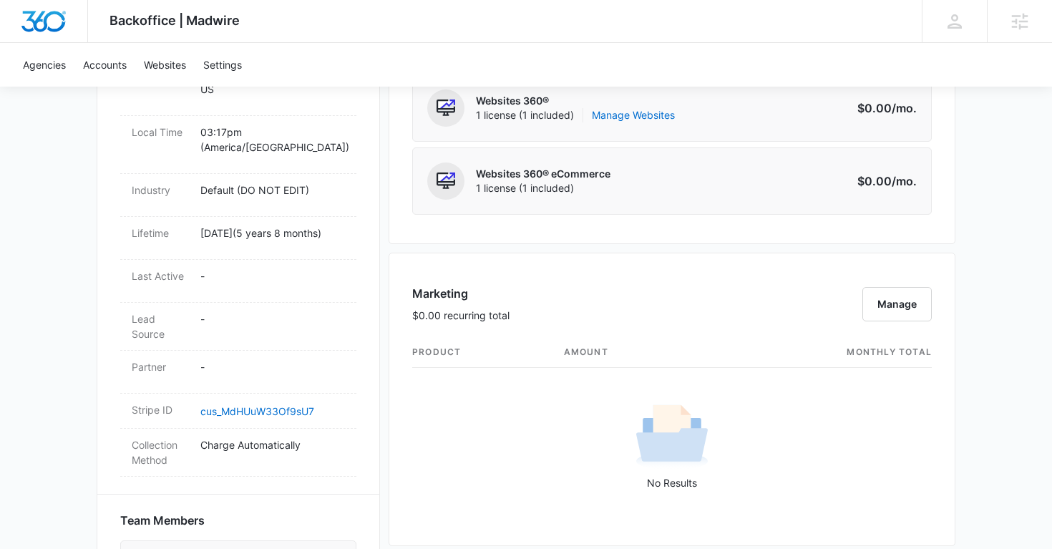
scroll to position [574, 0]
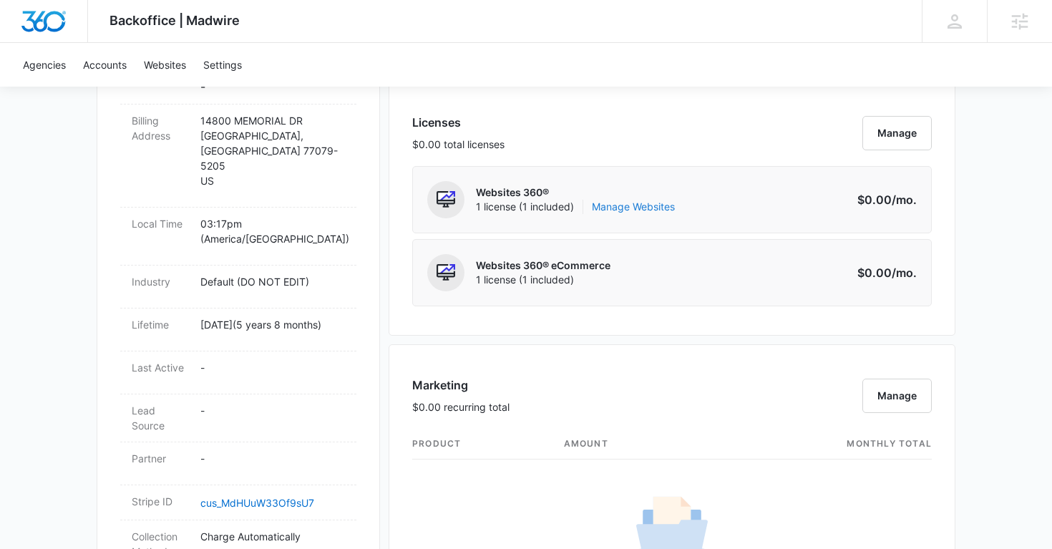
click at [634, 209] on link "Manage Websites" at bounding box center [633, 207] width 83 height 14
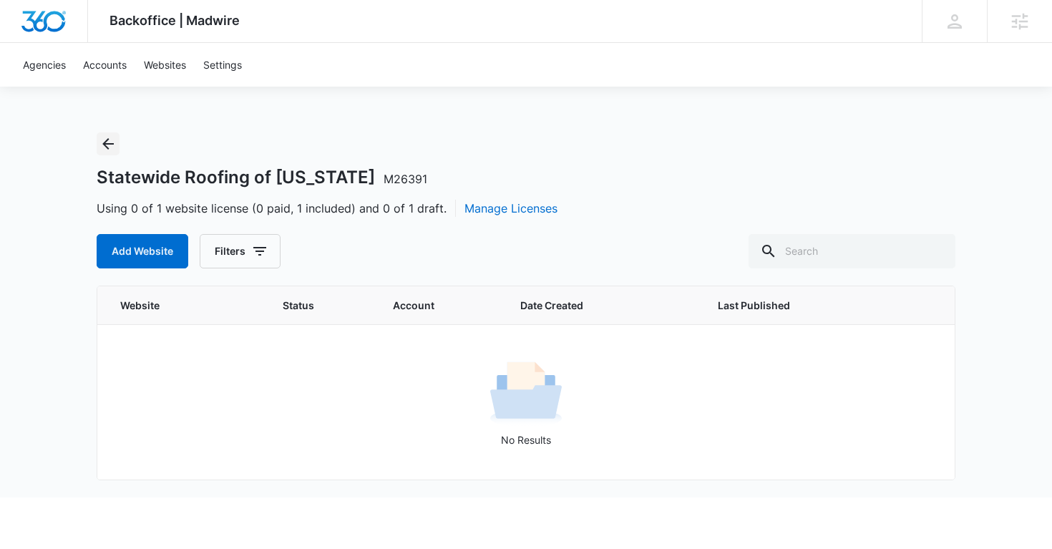
click at [105, 148] on icon "Back" at bounding box center [107, 143] width 17 height 17
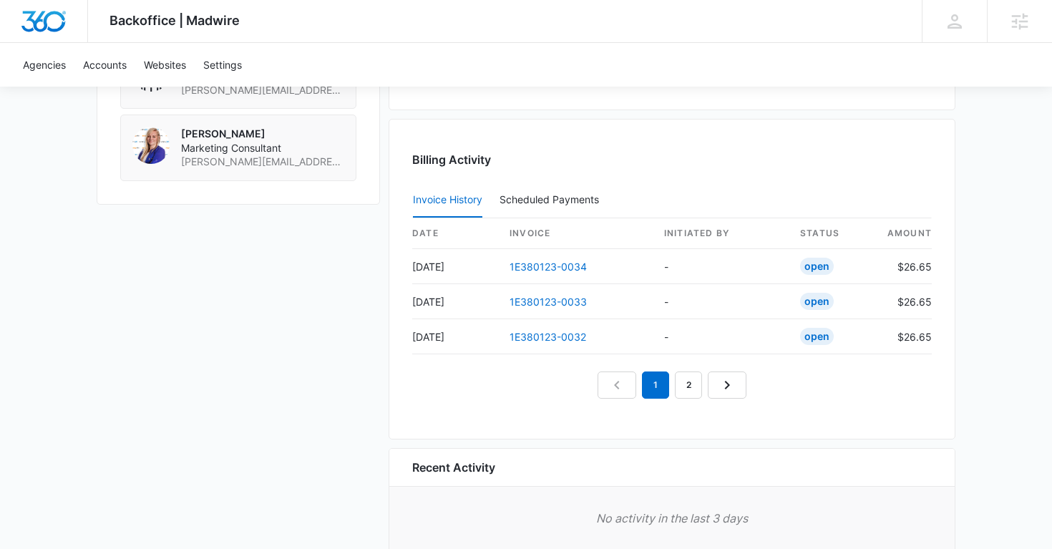
scroll to position [1389, 0]
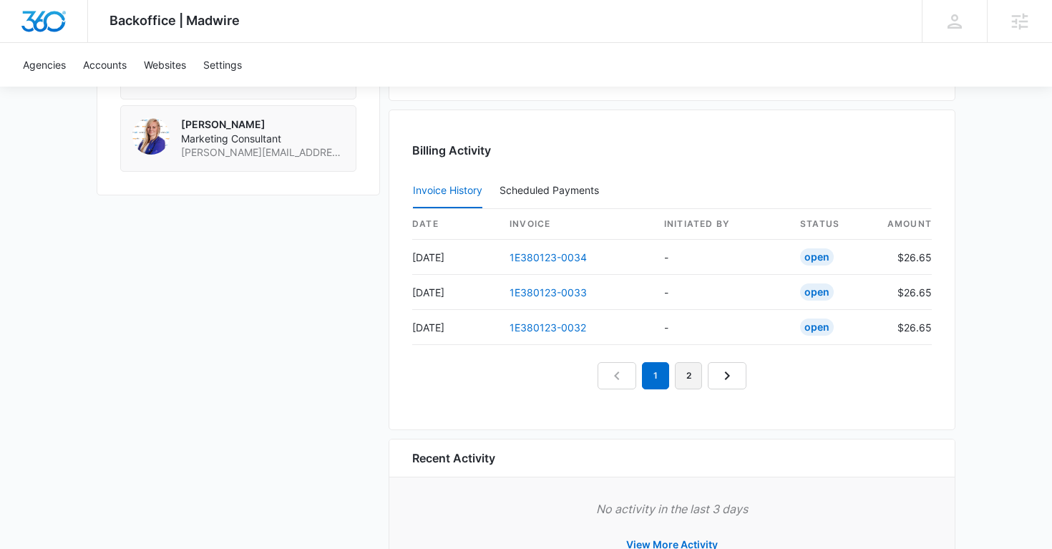
click at [683, 370] on link "2" at bounding box center [688, 375] width 27 height 27
click at [641, 384] on link "1" at bounding box center [638, 375] width 27 height 27
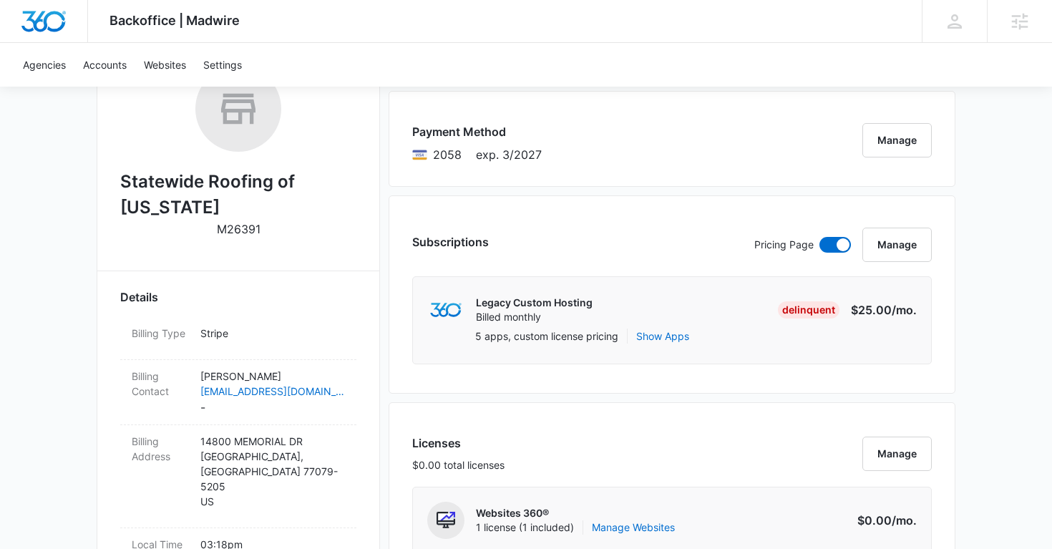
scroll to position [0, 0]
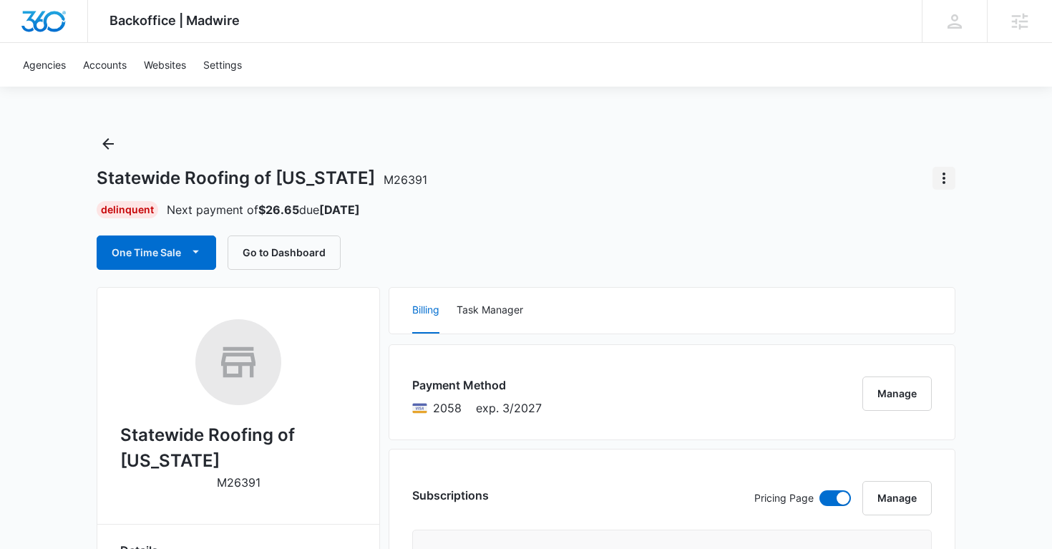
click at [947, 181] on icon "Actions" at bounding box center [943, 178] width 17 height 17
click at [790, 145] on div "Statewide Roofing of Texas M26391 Delinquent Next payment of $26.65 due Oct 18 …" at bounding box center [526, 200] width 859 height 137
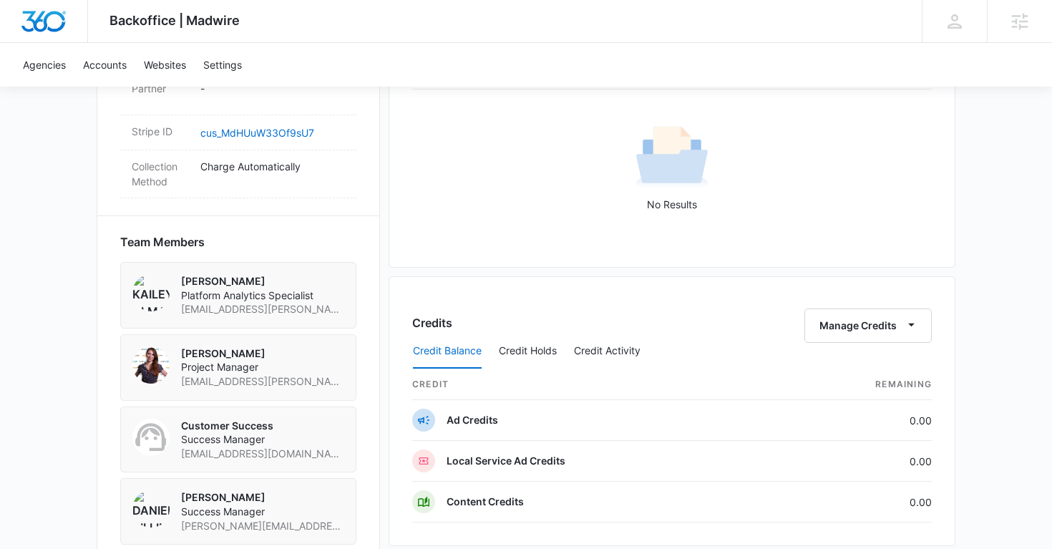
scroll to position [688, 0]
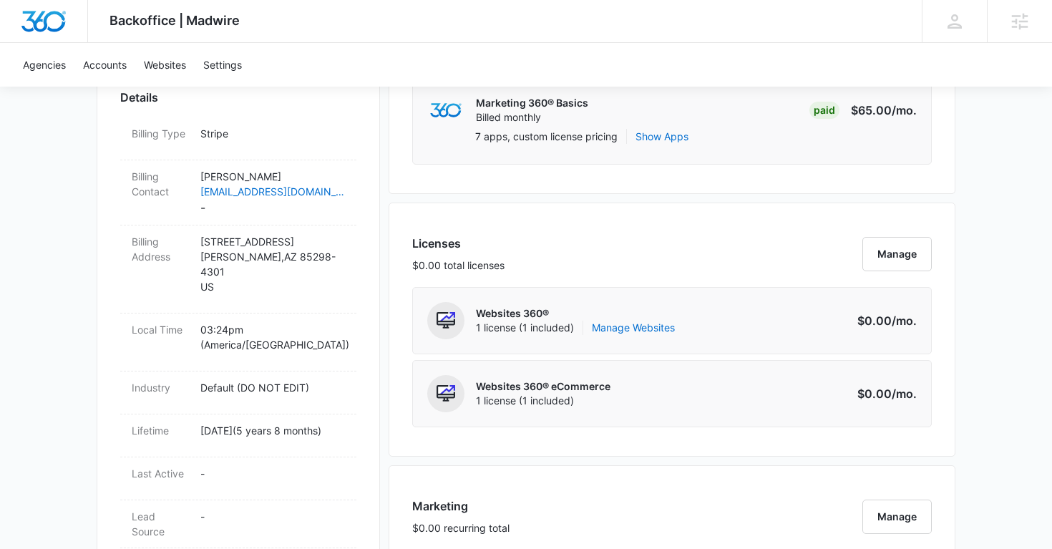
scroll to position [467, 0]
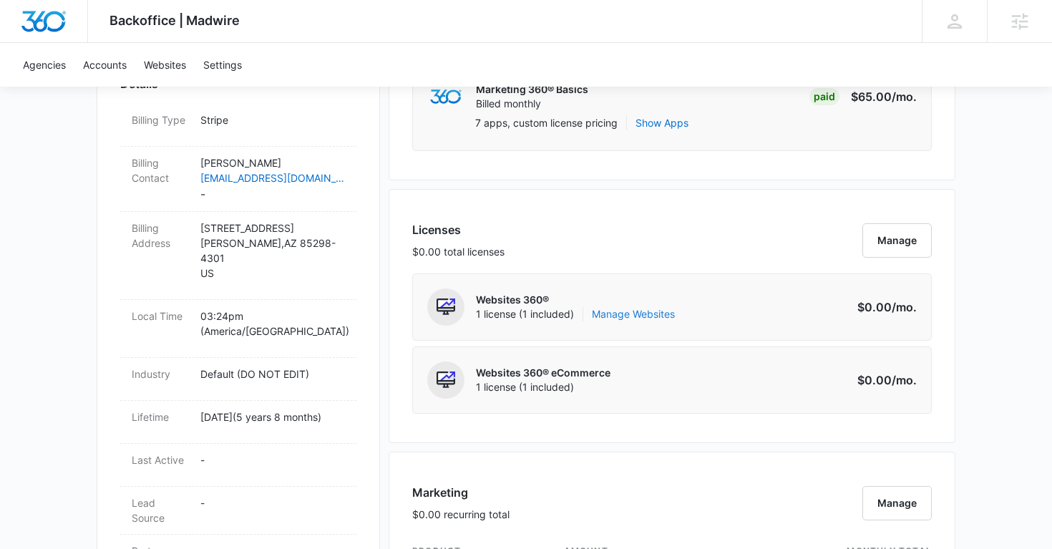
click at [637, 318] on link "Manage Websites" at bounding box center [633, 314] width 83 height 14
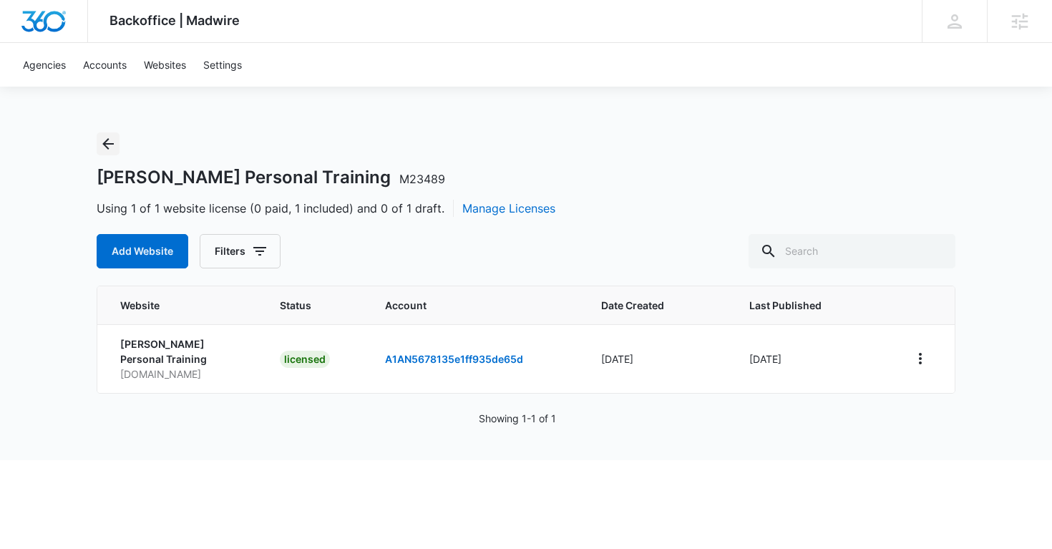
click at [109, 145] on icon "Back" at bounding box center [107, 143] width 17 height 17
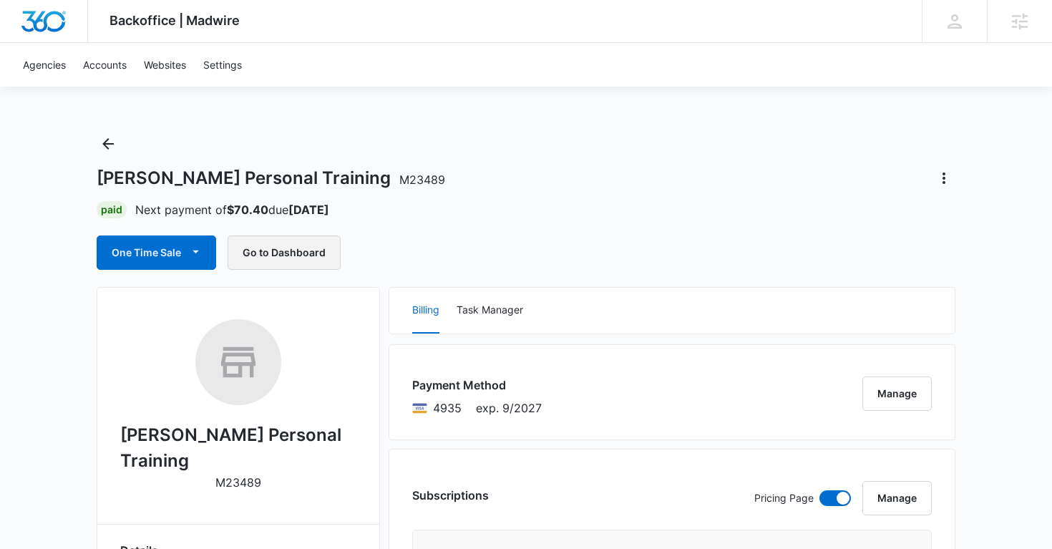
click at [303, 255] on button "Go to Dashboard" at bounding box center [284, 252] width 113 height 34
drag, startPoint x: 10, startPoint y: 69, endPoint x: 358, endPoint y: 78, distance: 348.6
click at [358, 78] on div "Agencies Accounts Websites Settings" at bounding box center [526, 65] width 1052 height 44
